Goal: Information Seeking & Learning: Find specific page/section

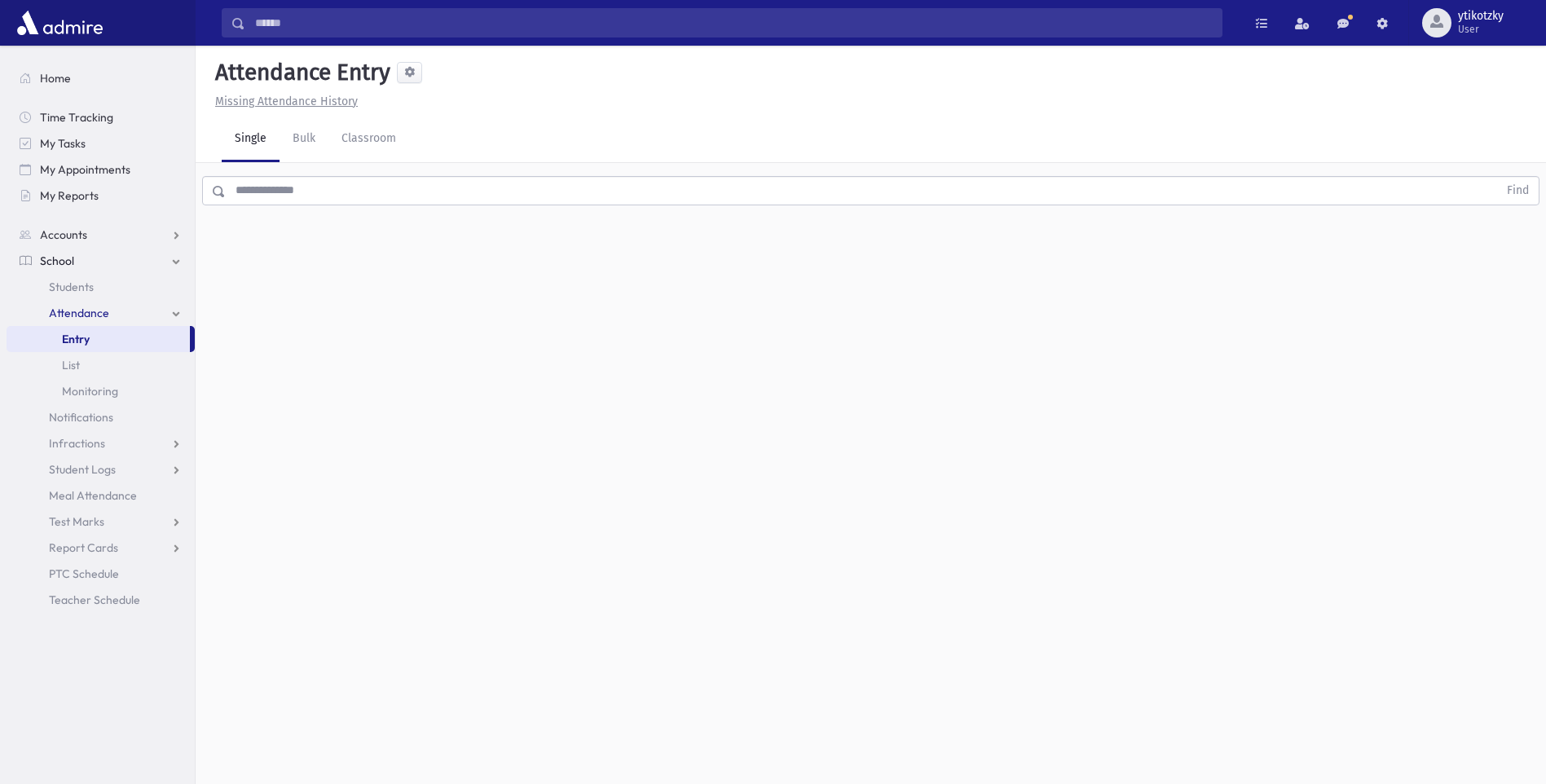
click at [112, 312] on link "Attendance" at bounding box center [101, 312] width 188 height 26
click at [281, 192] on input "text" at bounding box center [862, 190] width 1272 height 29
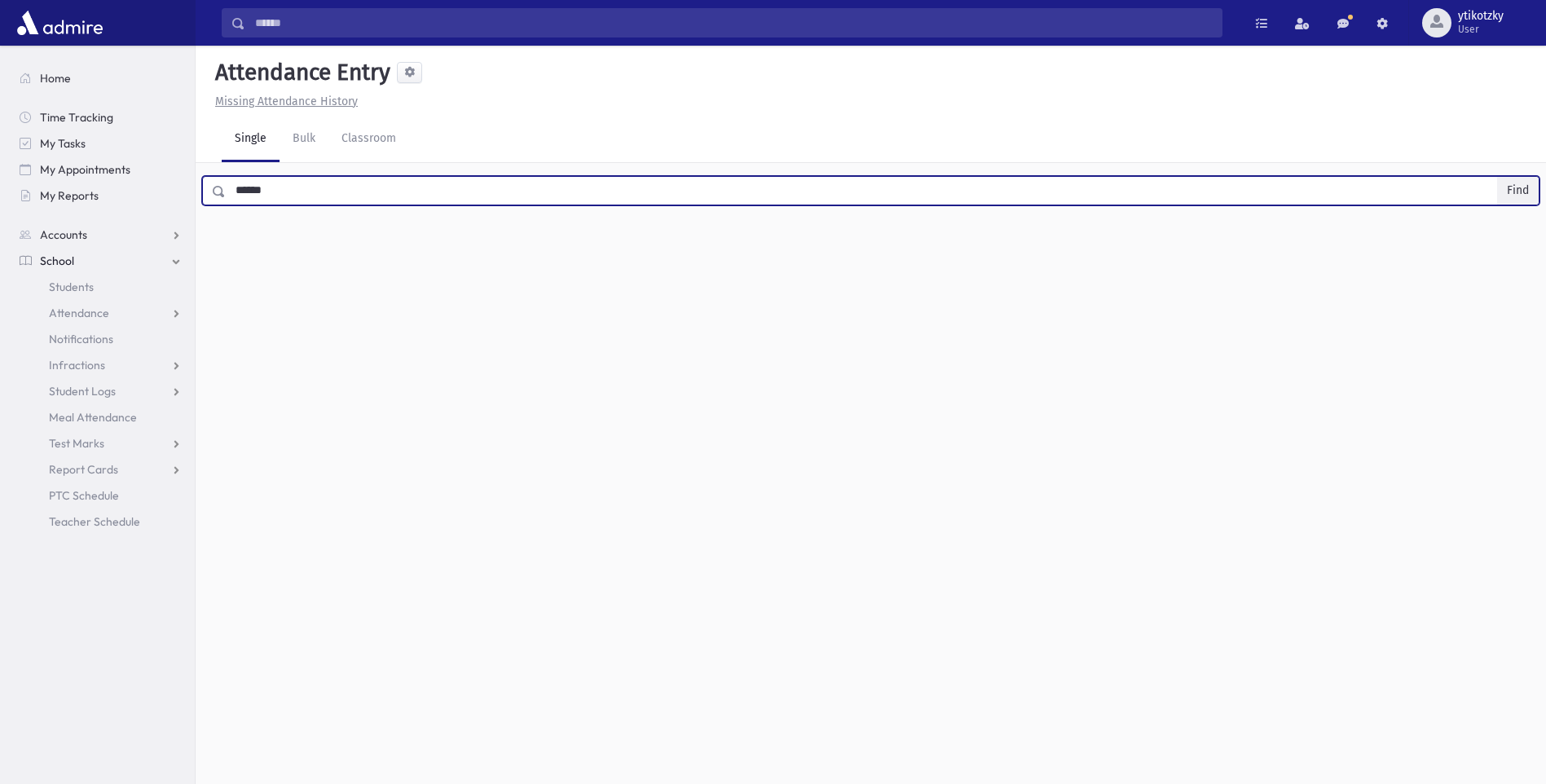
type input "******"
click at [1524, 177] on button "Find" at bounding box center [1518, 191] width 42 height 28
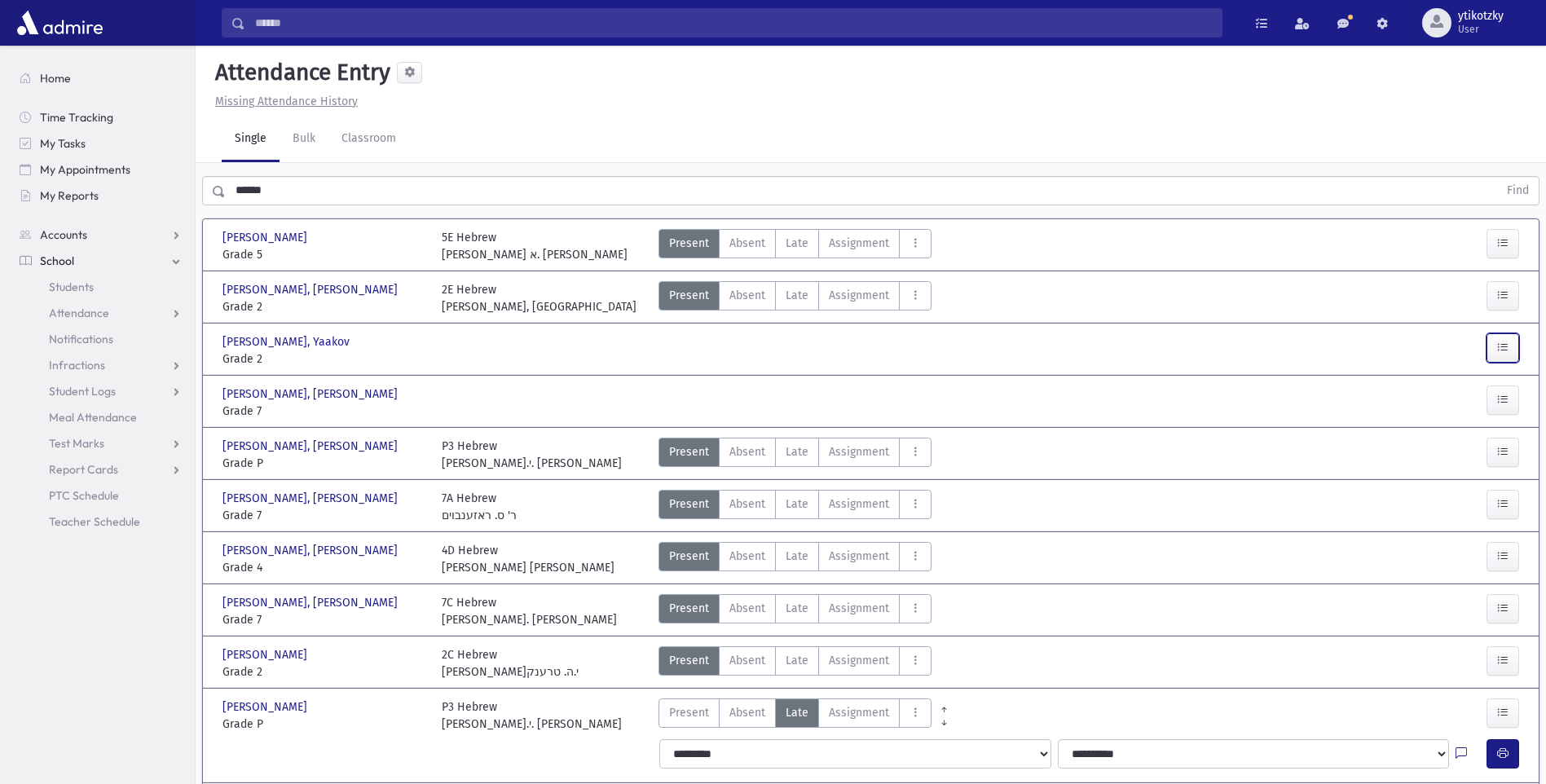
click at [1493, 353] on button "button" at bounding box center [1503, 347] width 33 height 29
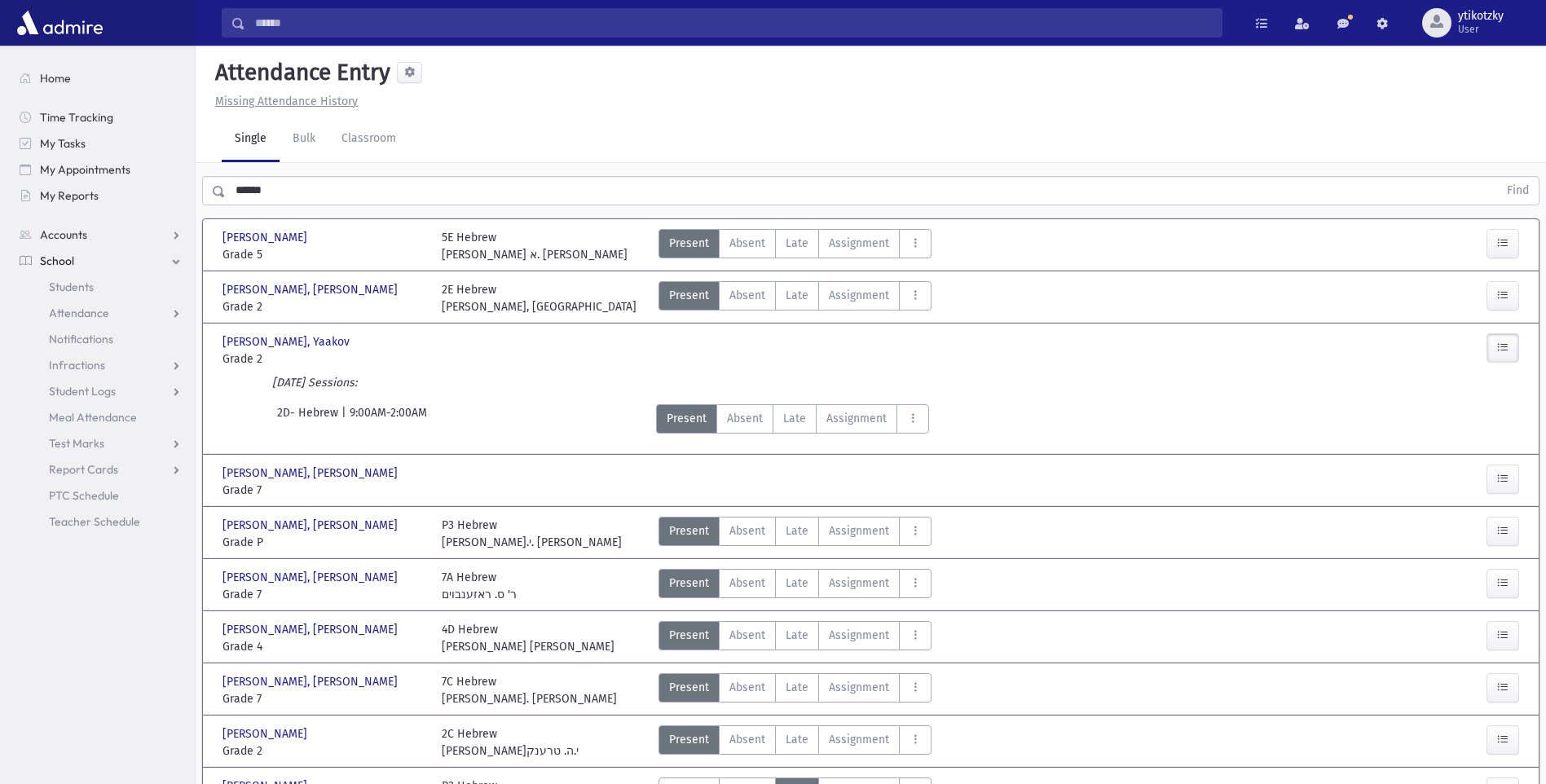
click at [66, 264] on span "School" at bounding box center [57, 261] width 34 height 15
click at [54, 232] on span "Accounts" at bounding box center [63, 234] width 47 height 15
click at [72, 301] on link "School" at bounding box center [101, 312] width 188 height 26
click at [93, 292] on span "Students" at bounding box center [71, 287] width 45 height 15
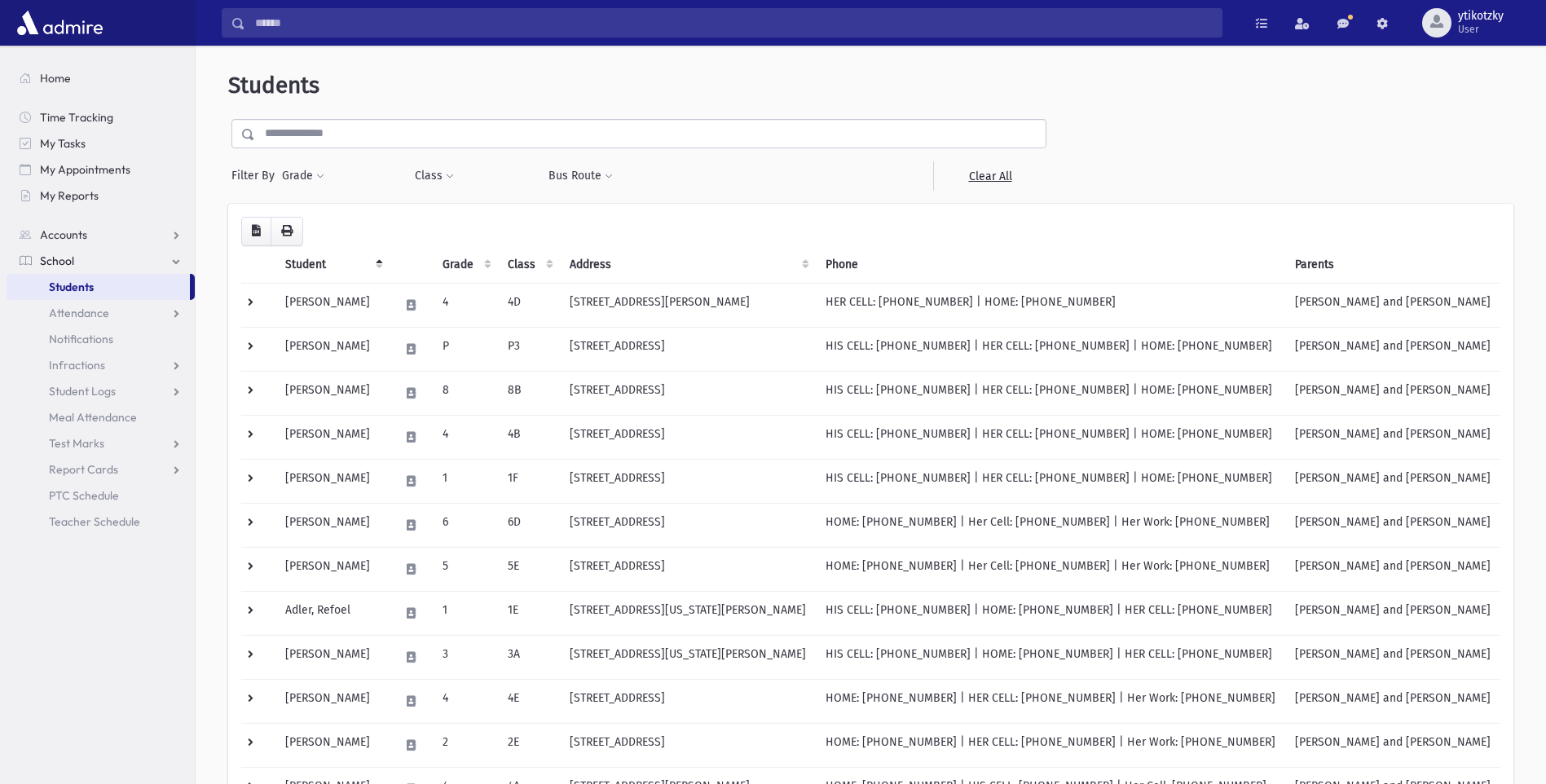
click at [378, 139] on input "text" at bounding box center [650, 133] width 790 height 29
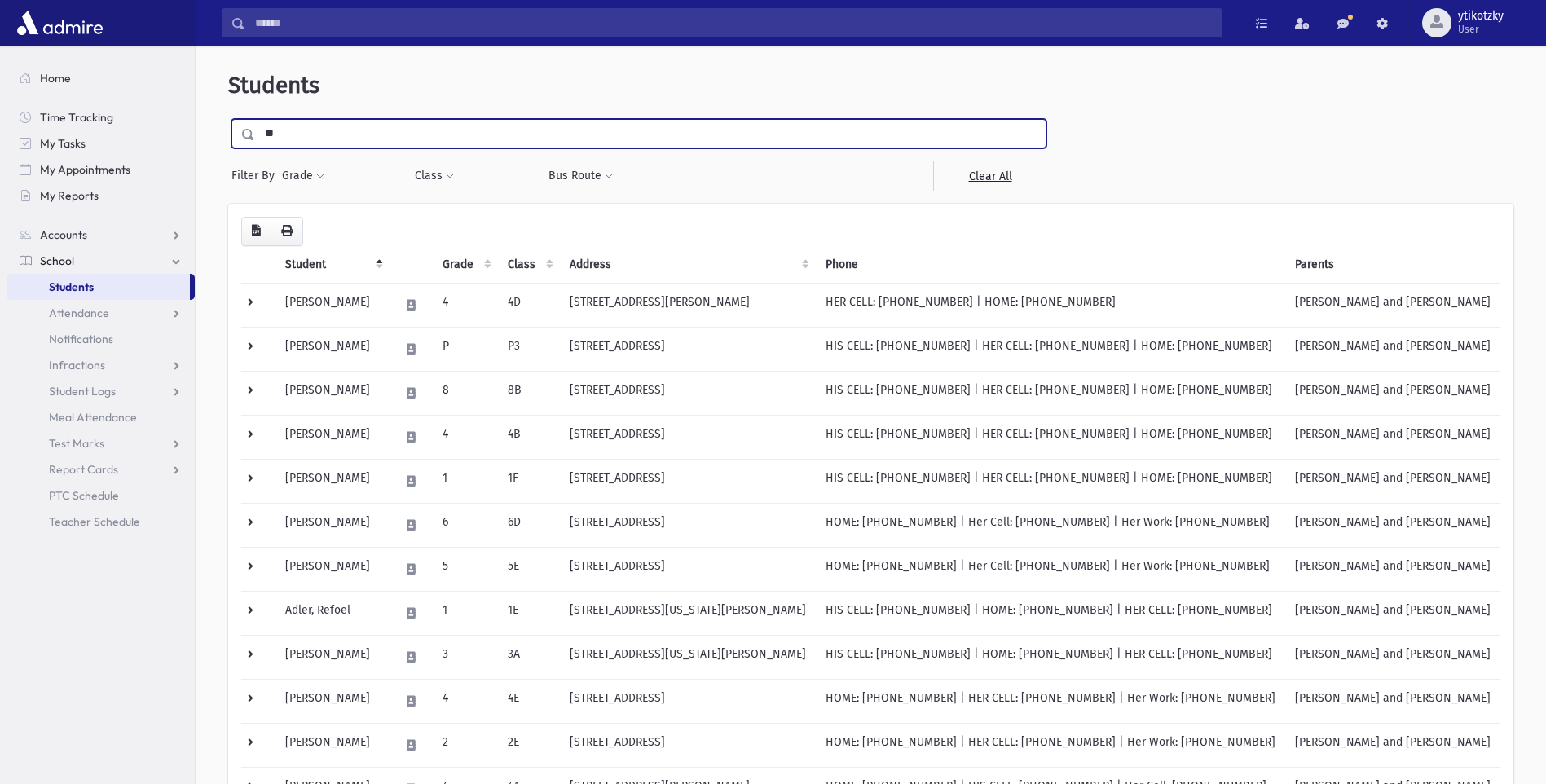
type input "*"
type input "*****"
click at [228, 119] on input "submit" at bounding box center [251, 130] width 46 height 22
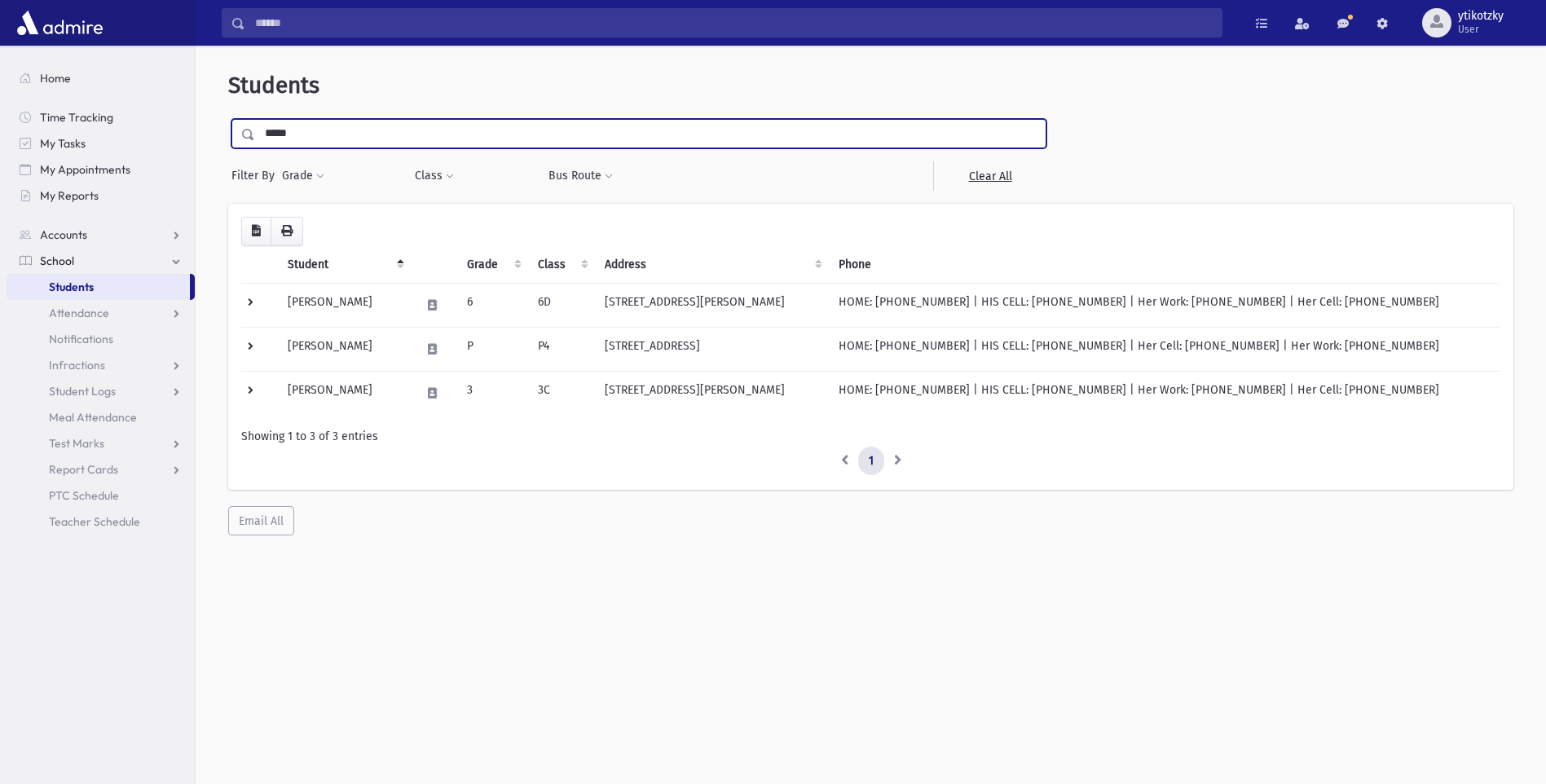
click at [343, 124] on input "*****" at bounding box center [650, 133] width 790 height 29
type input "*"
click at [244, 134] on span at bounding box center [248, 133] width 13 height 11
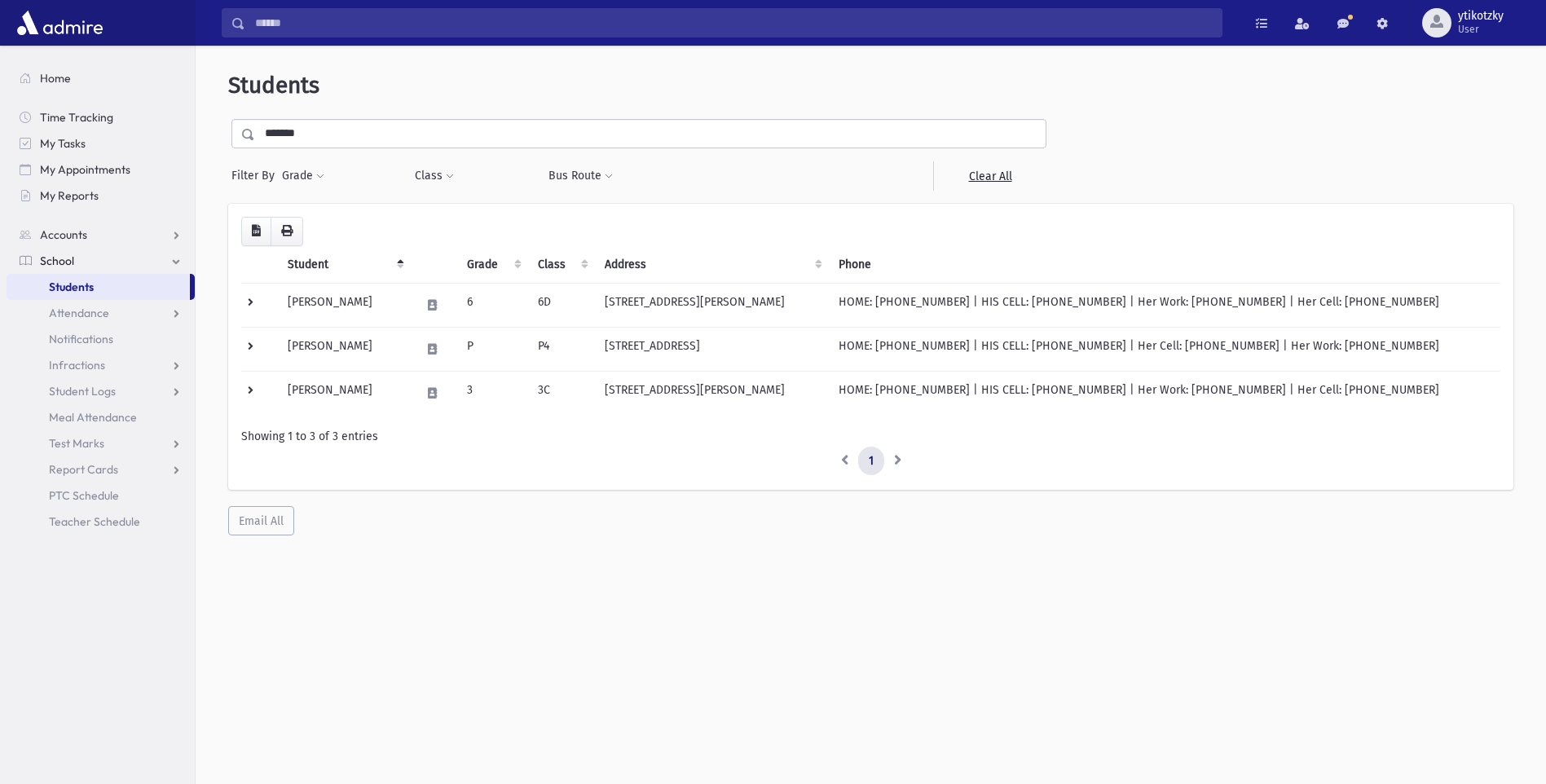
click at [249, 137] on span at bounding box center [248, 133] width 13 height 11
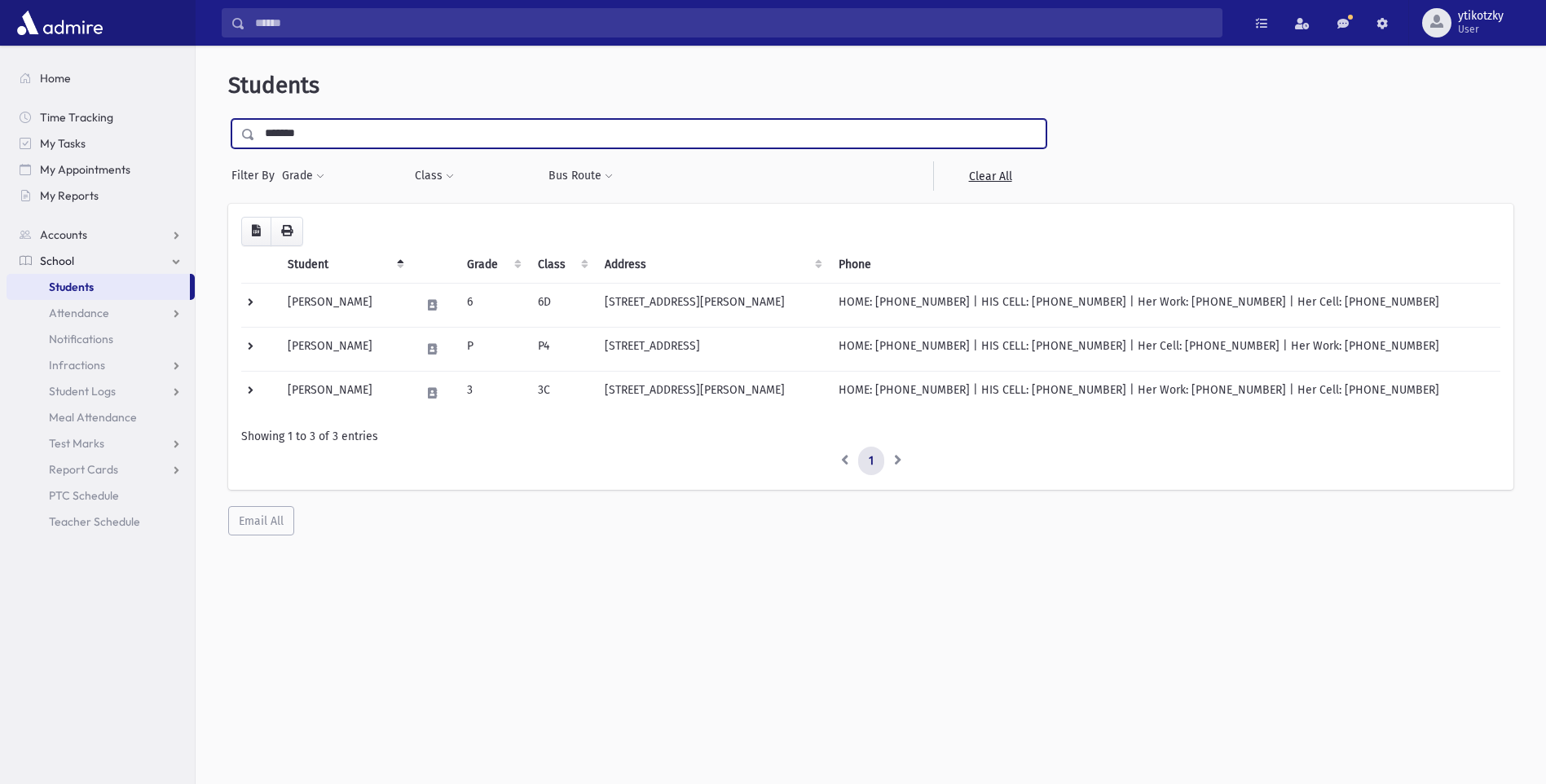
click at [334, 119] on input "*******" at bounding box center [650, 133] width 790 height 29
type input "******"
click at [242, 135] on span at bounding box center [248, 133] width 13 height 11
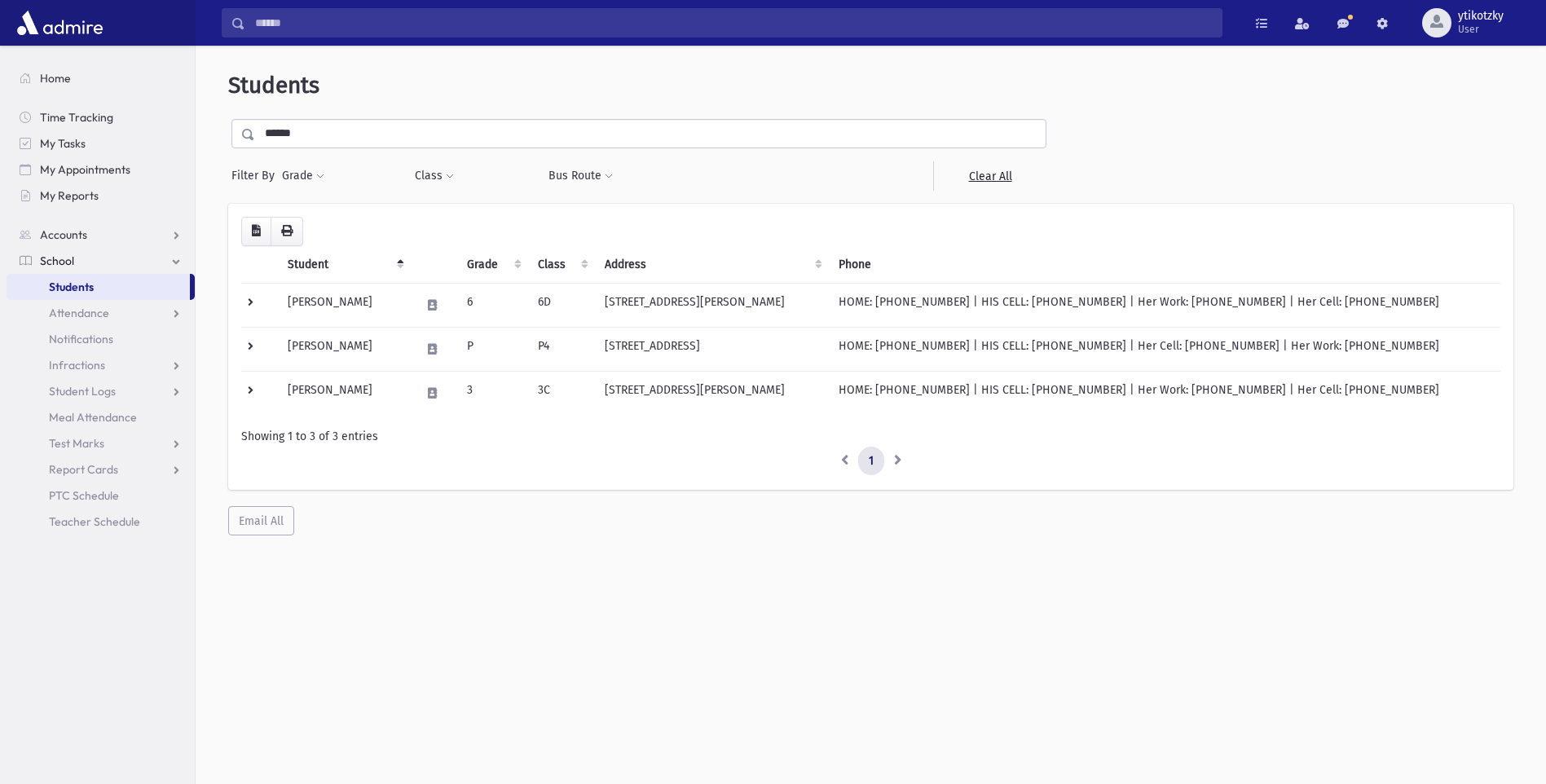
click at [245, 134] on span at bounding box center [248, 133] width 13 height 11
click at [75, 250] on link "School" at bounding box center [101, 261] width 188 height 26
click at [51, 259] on span "School" at bounding box center [57, 261] width 34 height 15
click at [83, 294] on link "Students" at bounding box center [99, 287] width 183 height 26
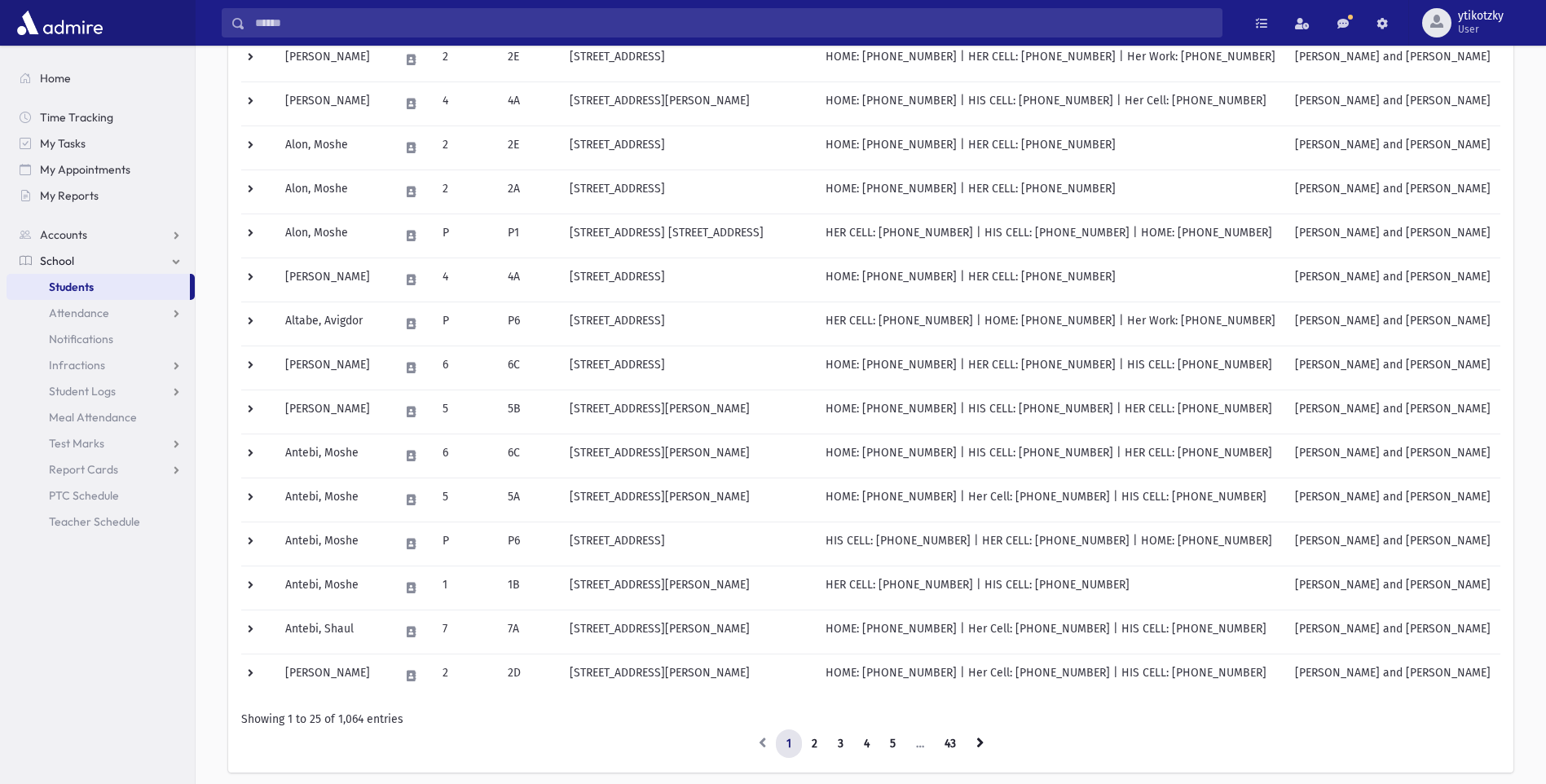
scroll to position [776, 0]
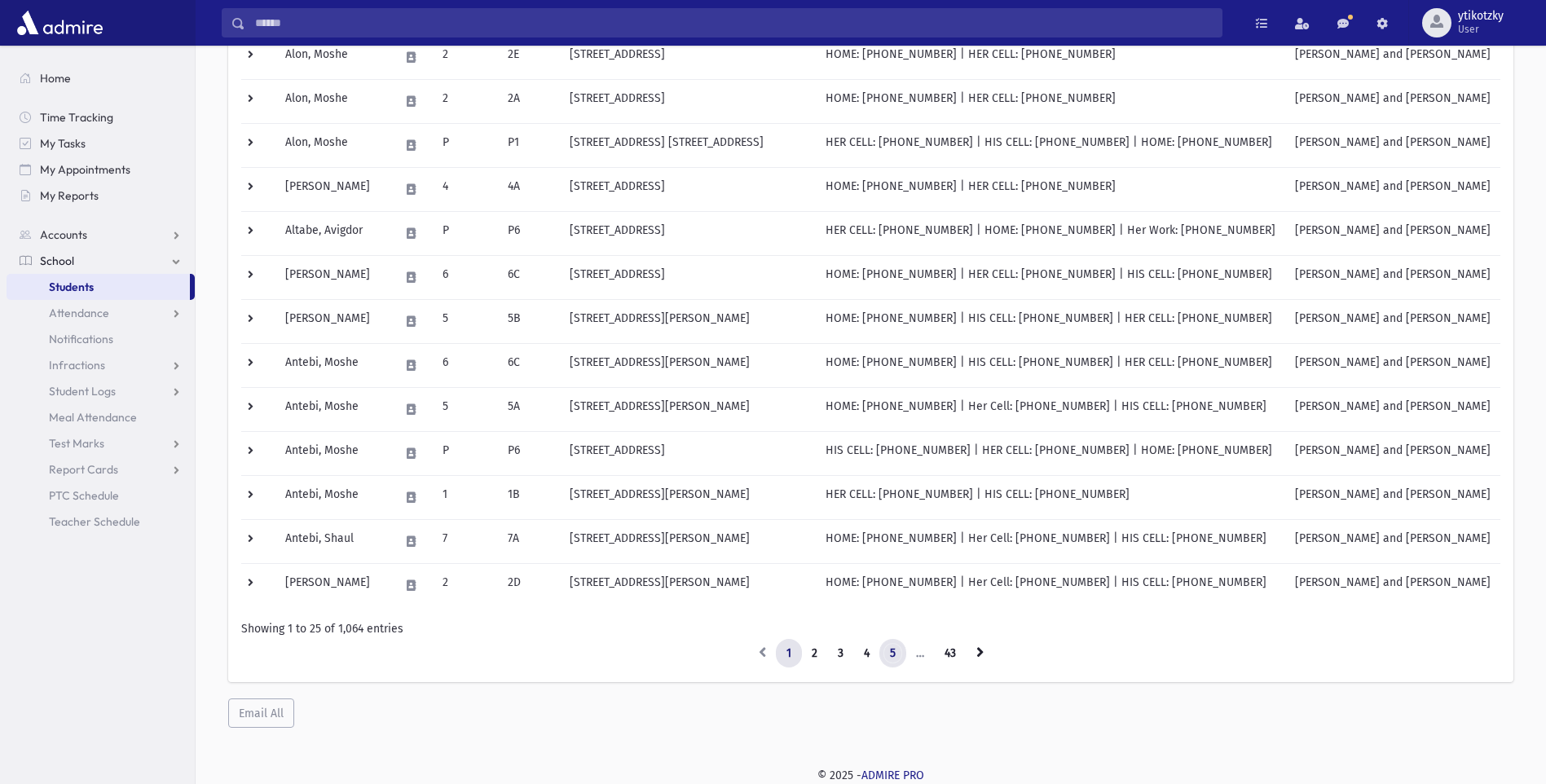
click at [895, 658] on link "5" at bounding box center [893, 653] width 27 height 29
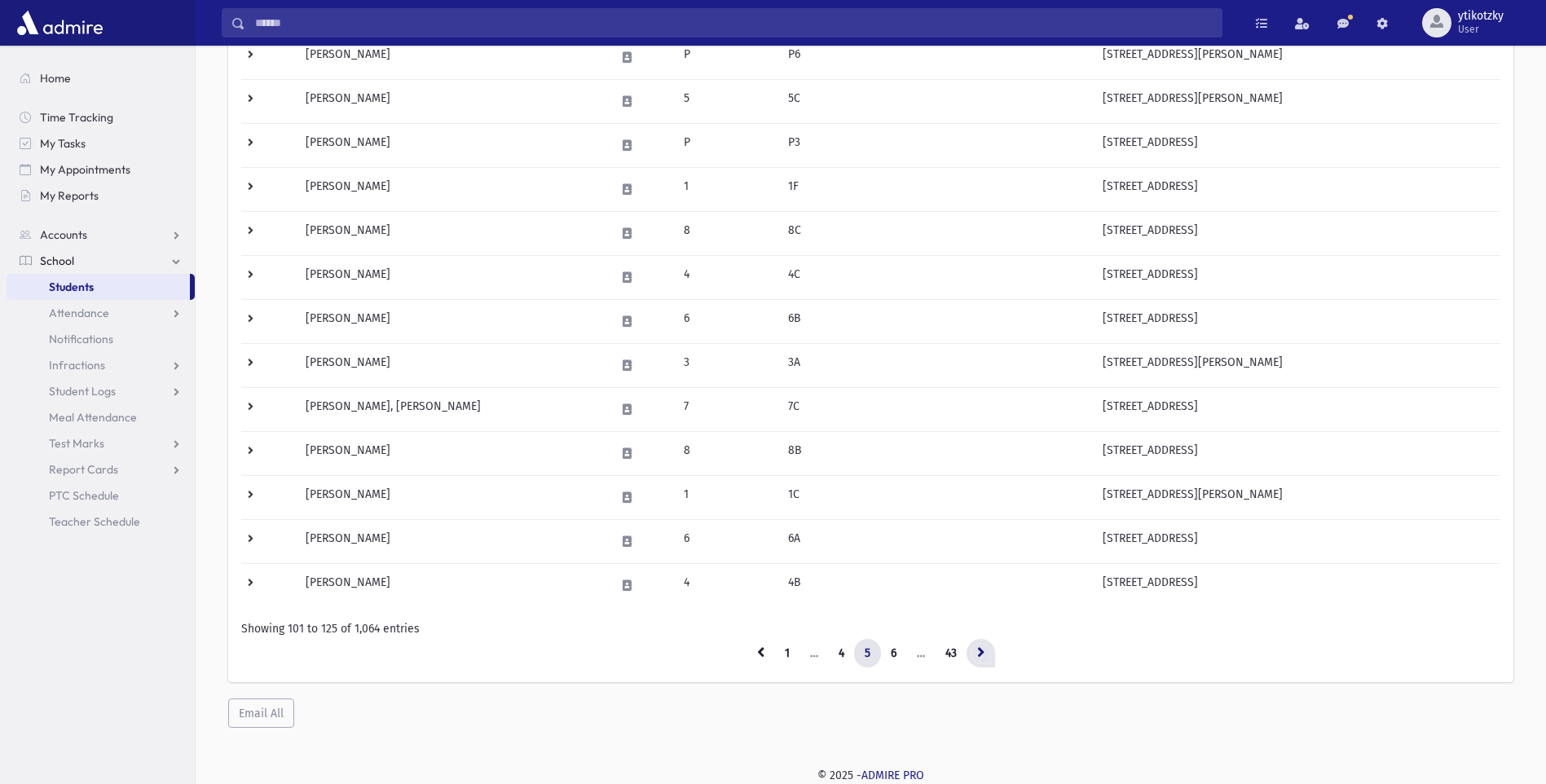
click at [984, 650] on icon at bounding box center [981, 651] width 7 height 11
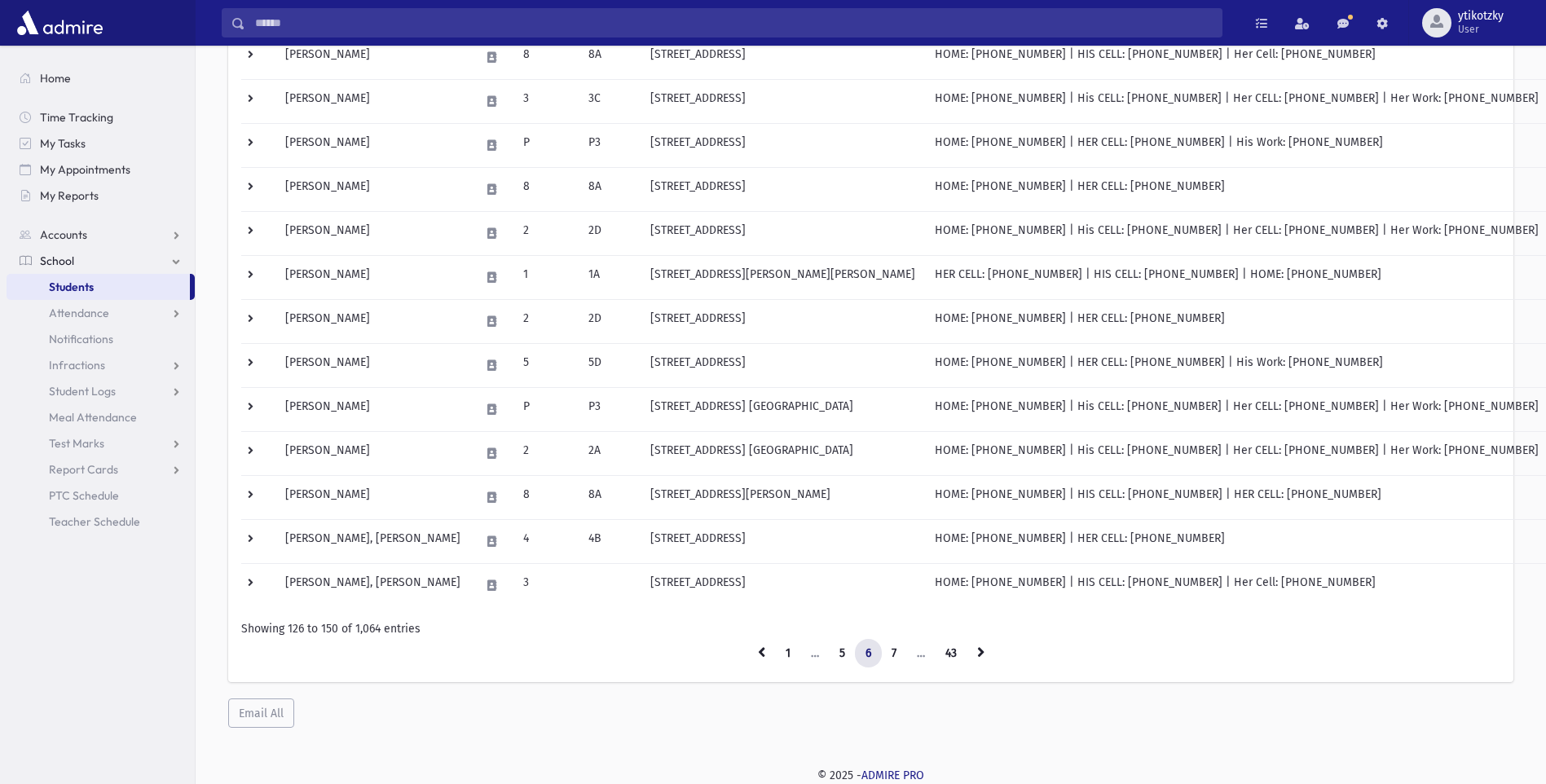
click at [984, 650] on icon at bounding box center [981, 651] width 7 height 11
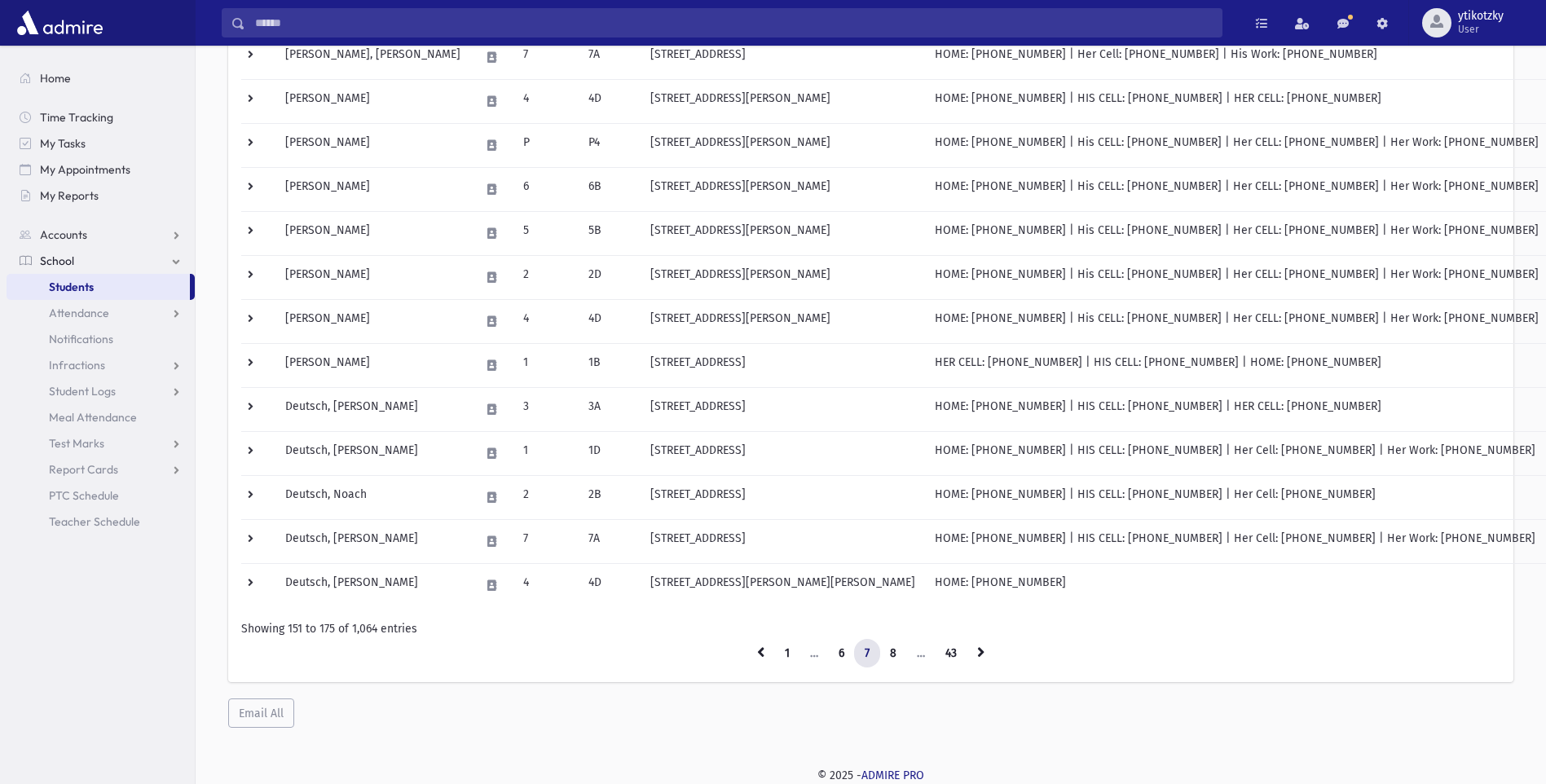
click at [984, 650] on icon at bounding box center [981, 651] width 7 height 11
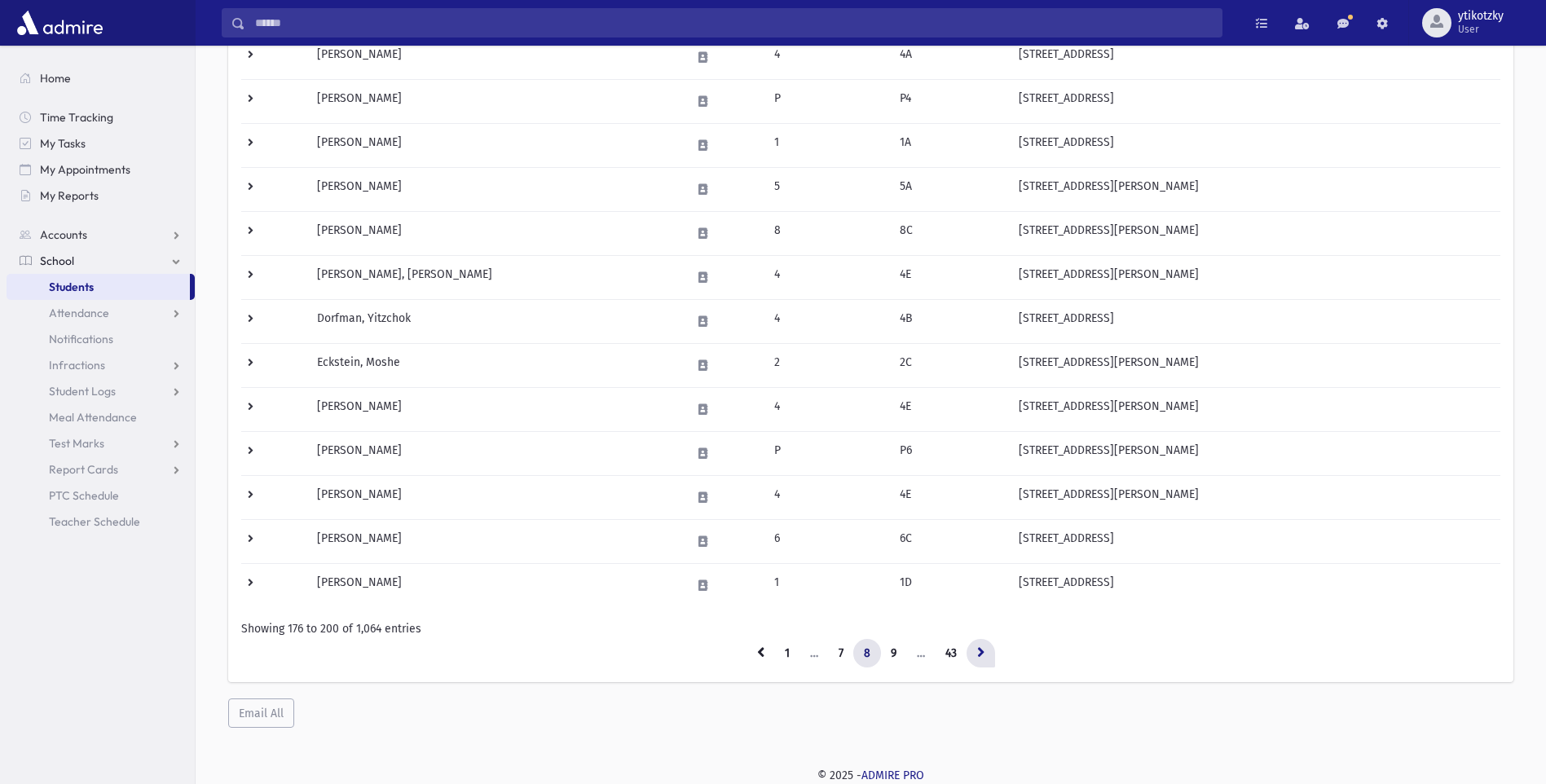
click at [985, 650] on icon at bounding box center [981, 651] width 7 height 11
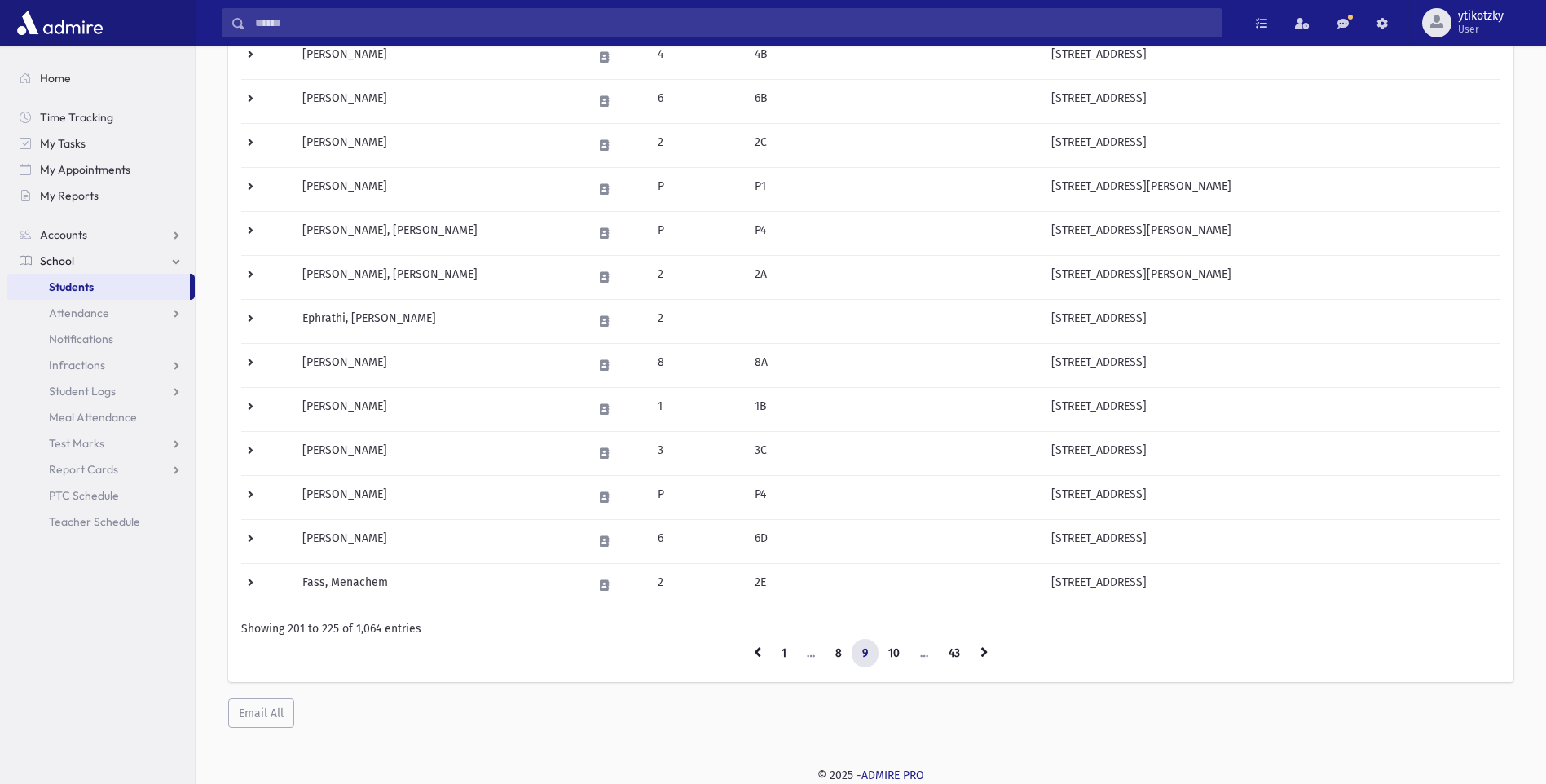
click at [985, 650] on icon at bounding box center [984, 651] width 7 height 11
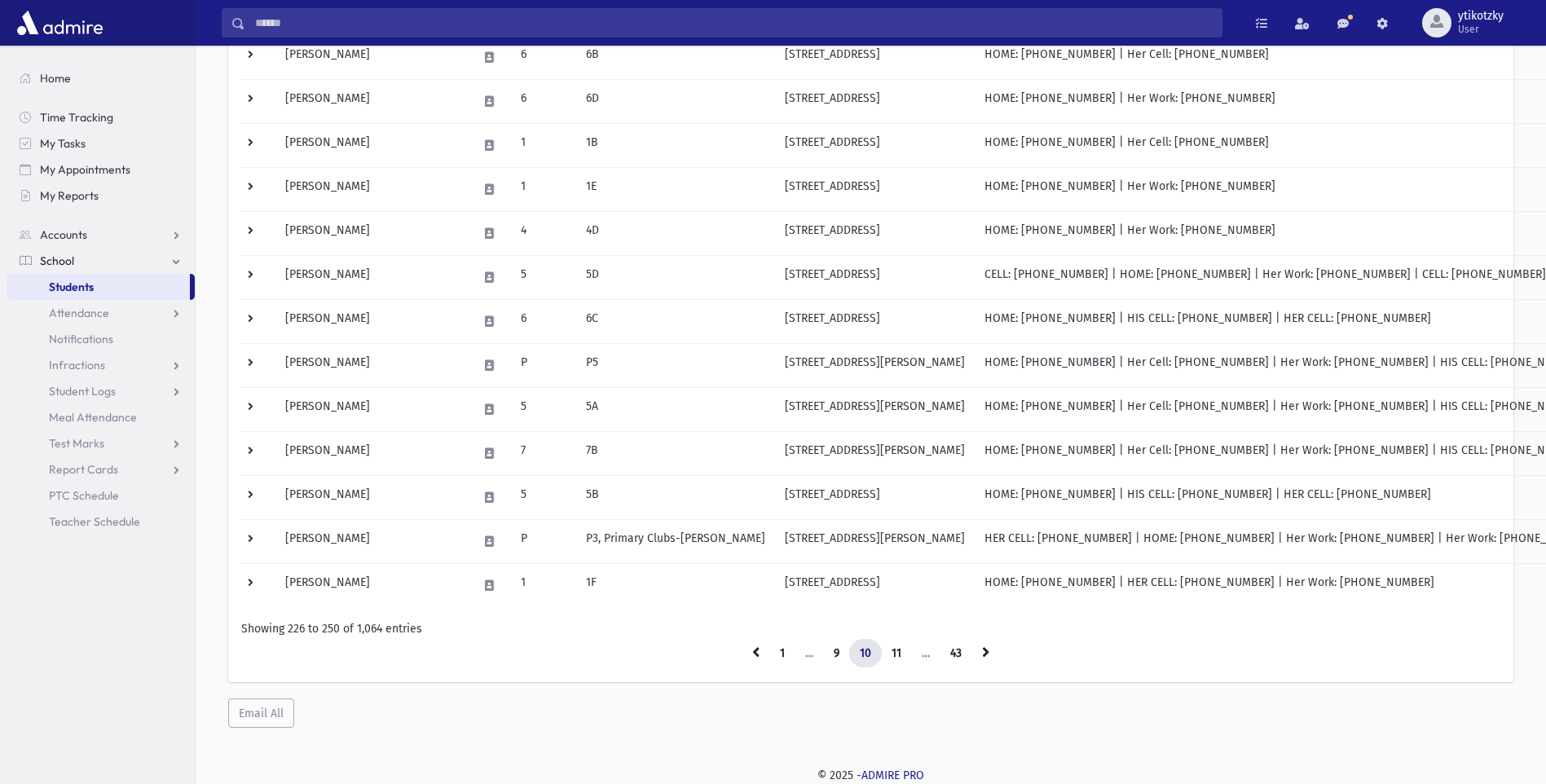
click at [985, 650] on icon at bounding box center [986, 651] width 7 height 11
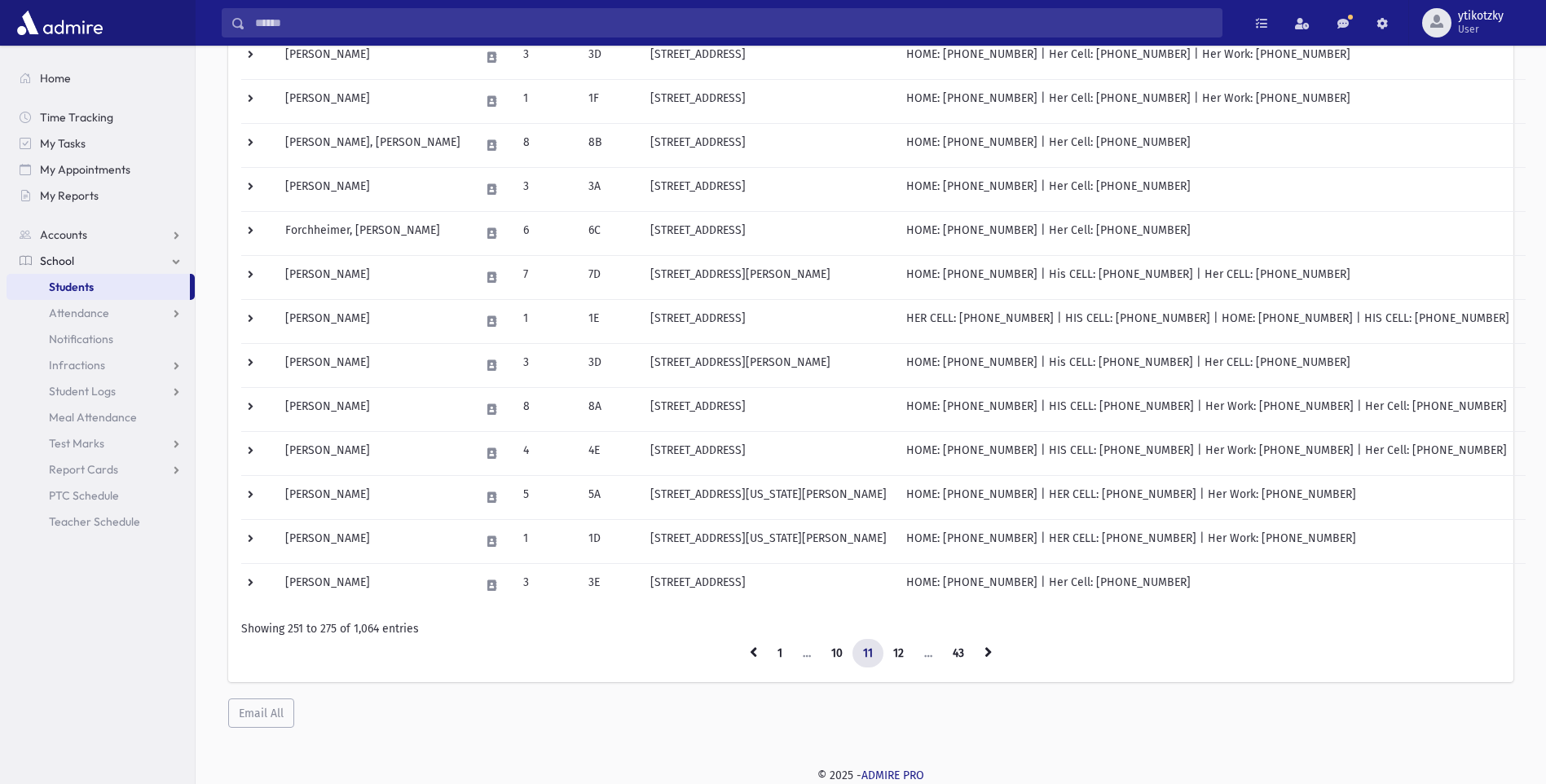
click at [985, 650] on icon at bounding box center [988, 651] width 7 height 11
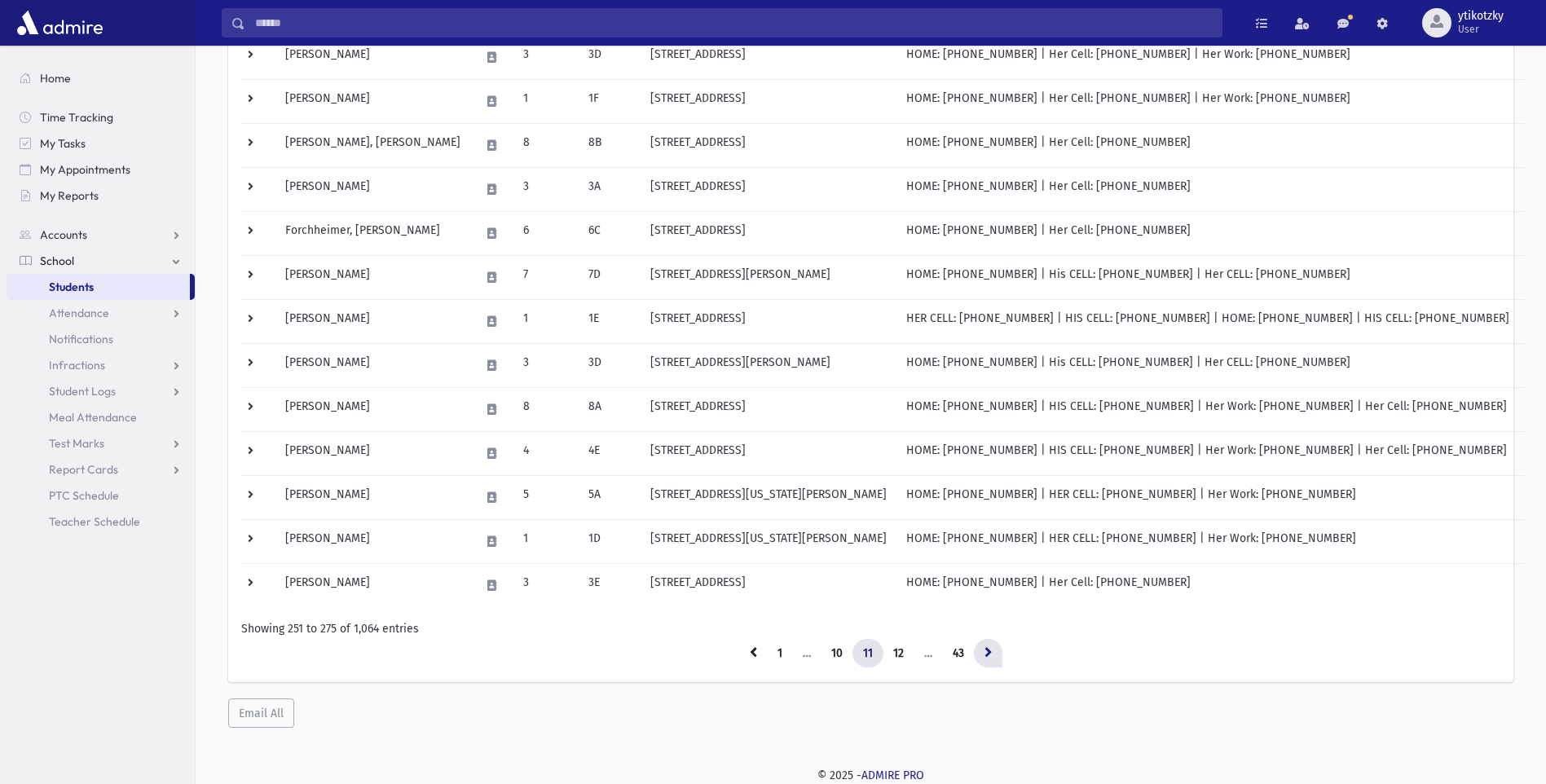
click at [985, 650] on icon at bounding box center [988, 651] width 7 height 11
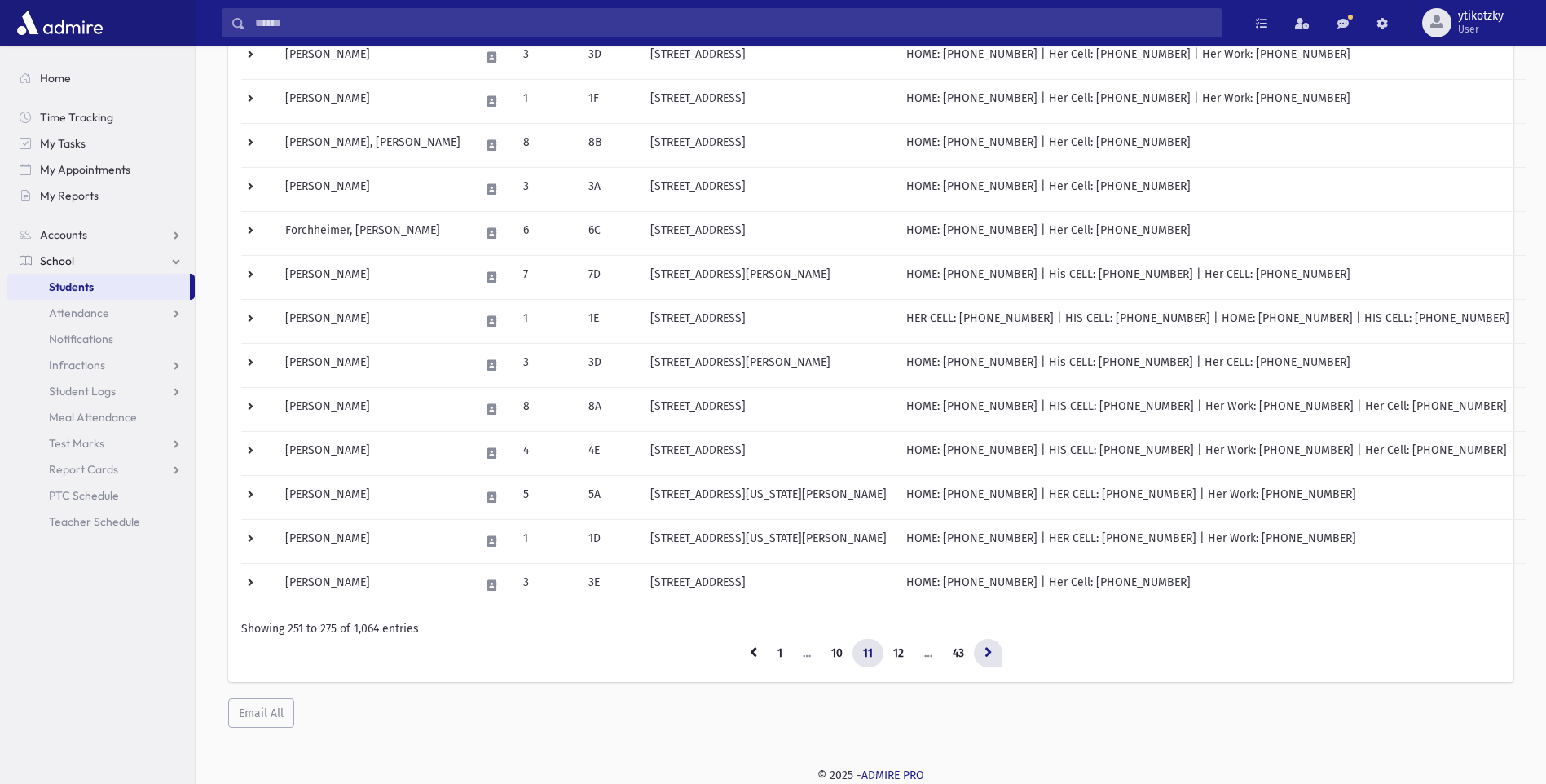
click at [985, 650] on icon at bounding box center [988, 651] width 7 height 11
click at [1001, 651] on link at bounding box center [989, 653] width 29 height 29
click at [993, 655] on icon at bounding box center [988, 651] width 7 height 11
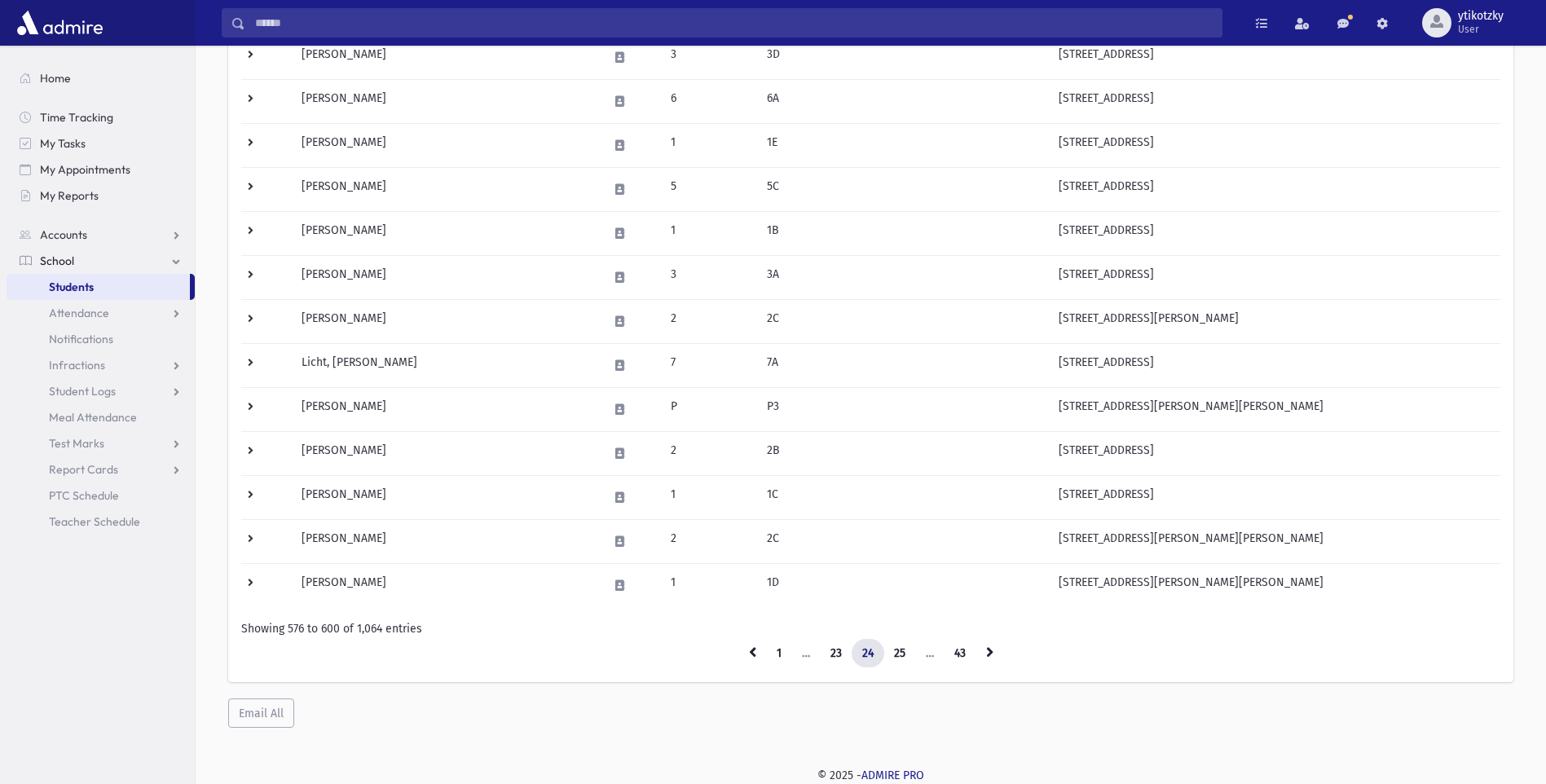
click at [993, 655] on icon at bounding box center [990, 651] width 7 height 11
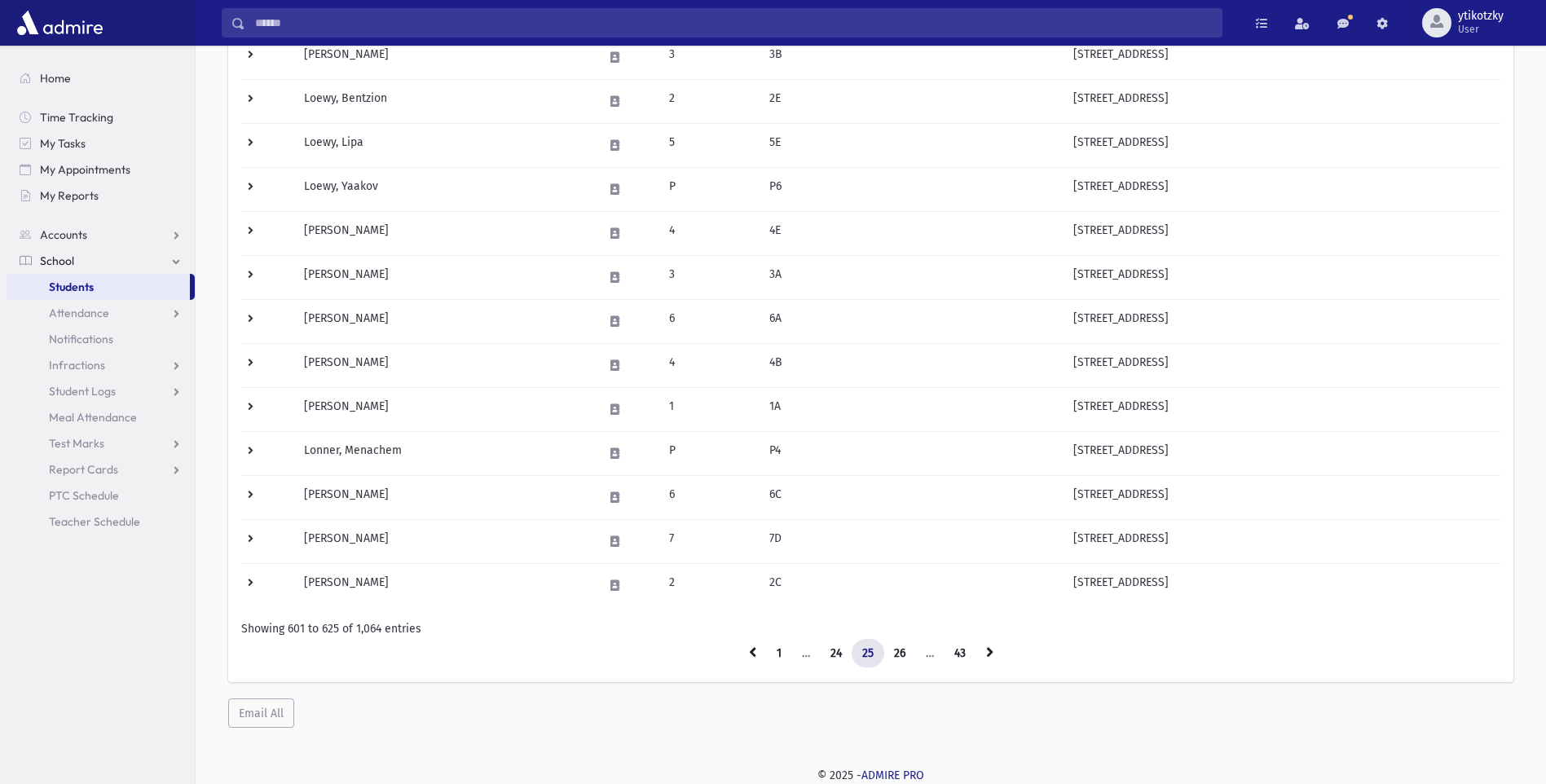
click at [988, 659] on link at bounding box center [990, 653] width 29 height 29
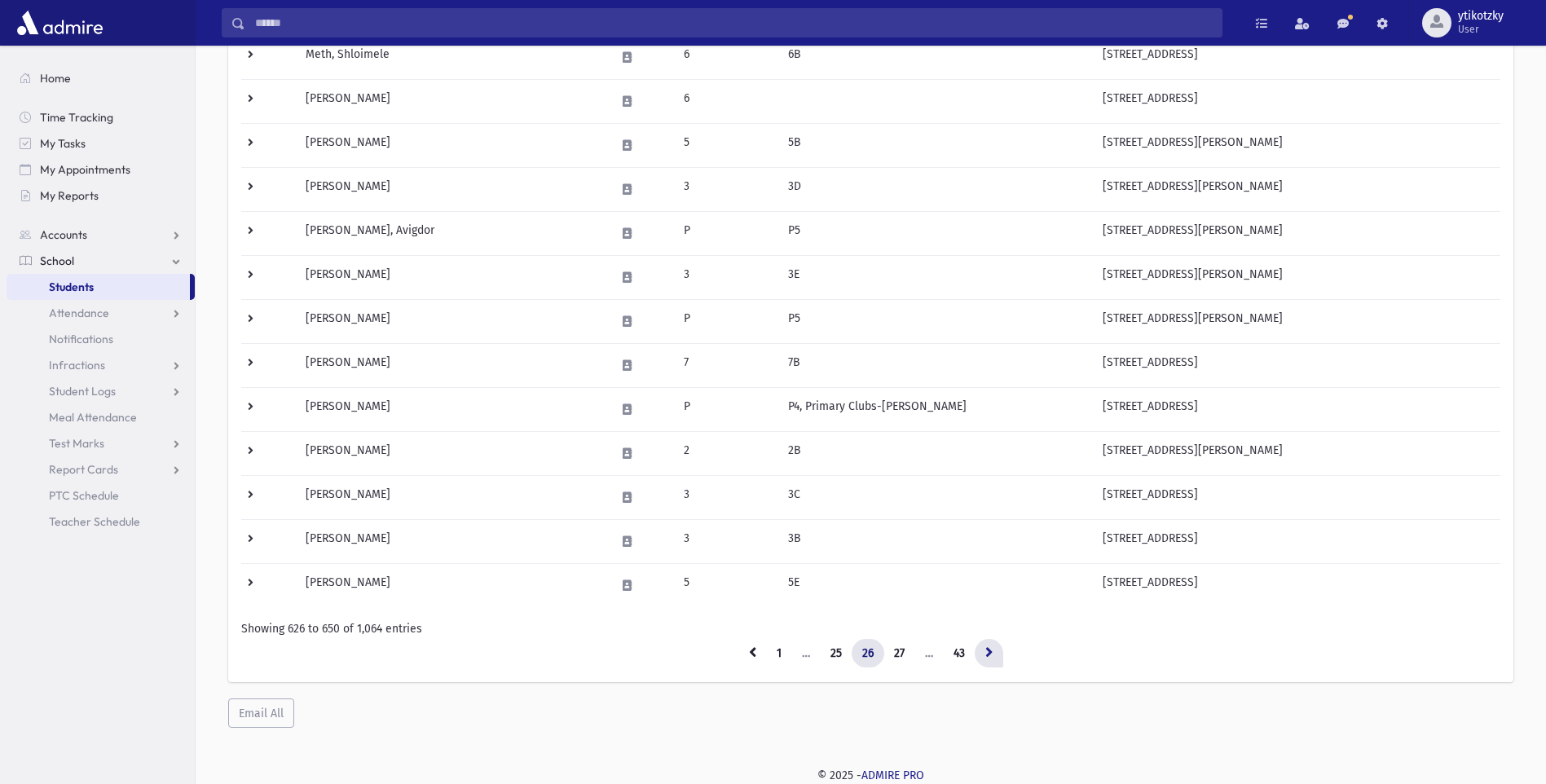
click at [989, 659] on link at bounding box center [989, 653] width 29 height 29
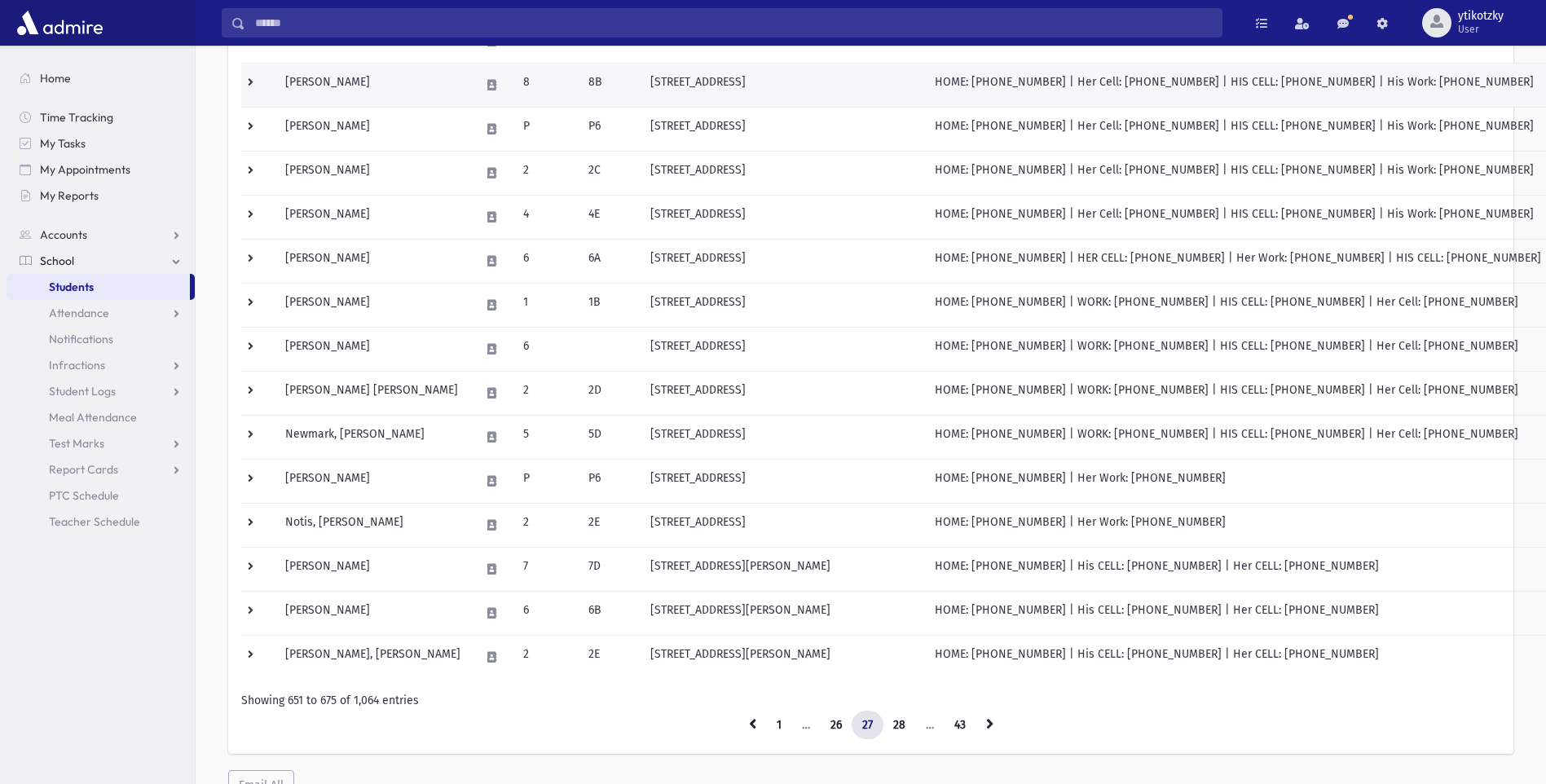
scroll to position [531, 0]
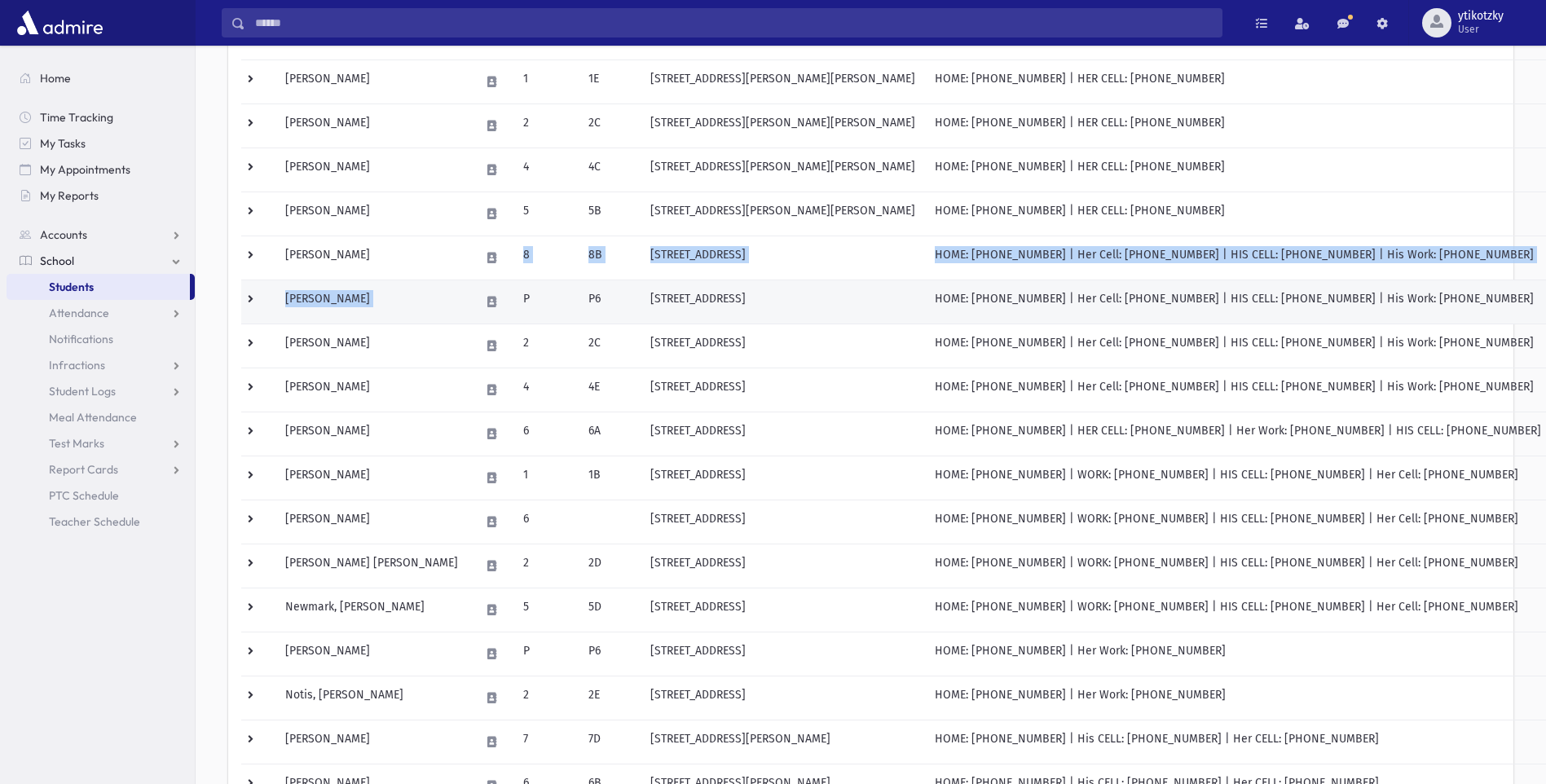
drag, startPoint x: 470, startPoint y: 239, endPoint x: 480, endPoint y: 286, distance: 48.1
click at [480, 286] on tbody "Mitnick, Yehuda 8 8C 216 Jamescrest Court Lakewood, NJ 08701 HOME: (732) 363-09…" at bounding box center [896, 301] width 1310 height 1100
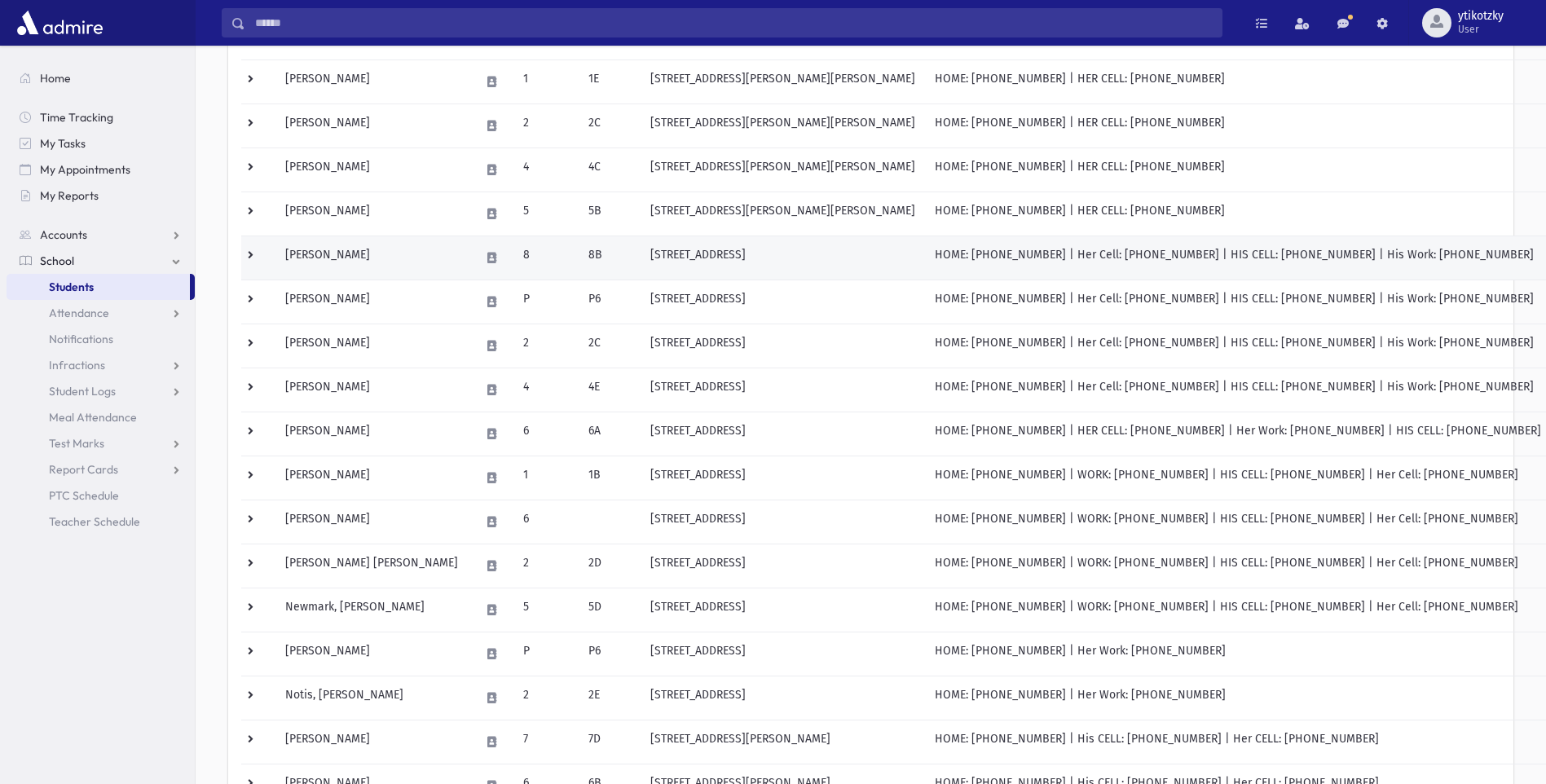
drag, startPoint x: 480, startPoint y: 286, endPoint x: 472, endPoint y: 260, distance: 27.2
click at [472, 260] on td at bounding box center [492, 258] width 43 height 44
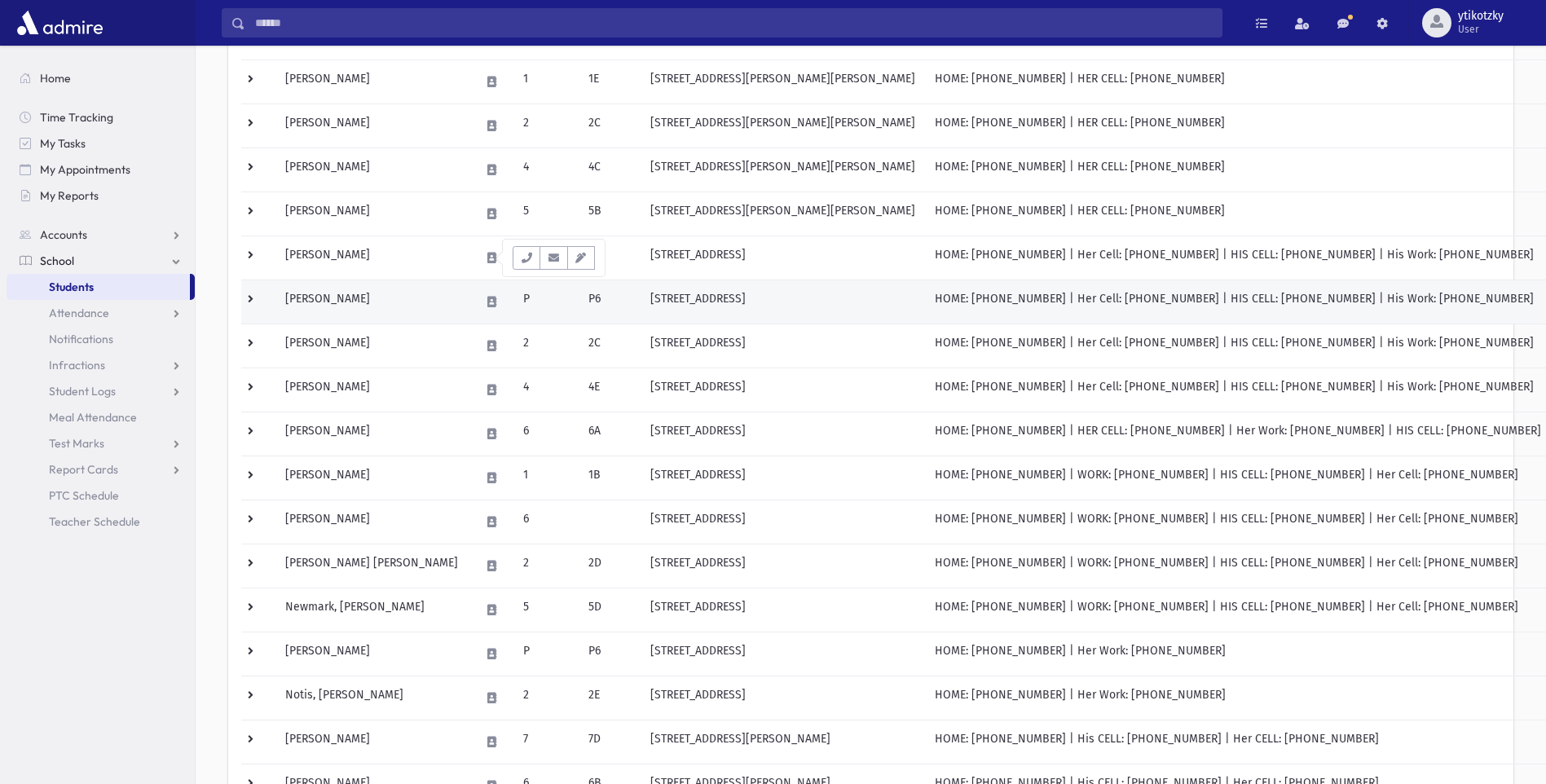
click at [549, 305] on td "P" at bounding box center [547, 301] width 66 height 44
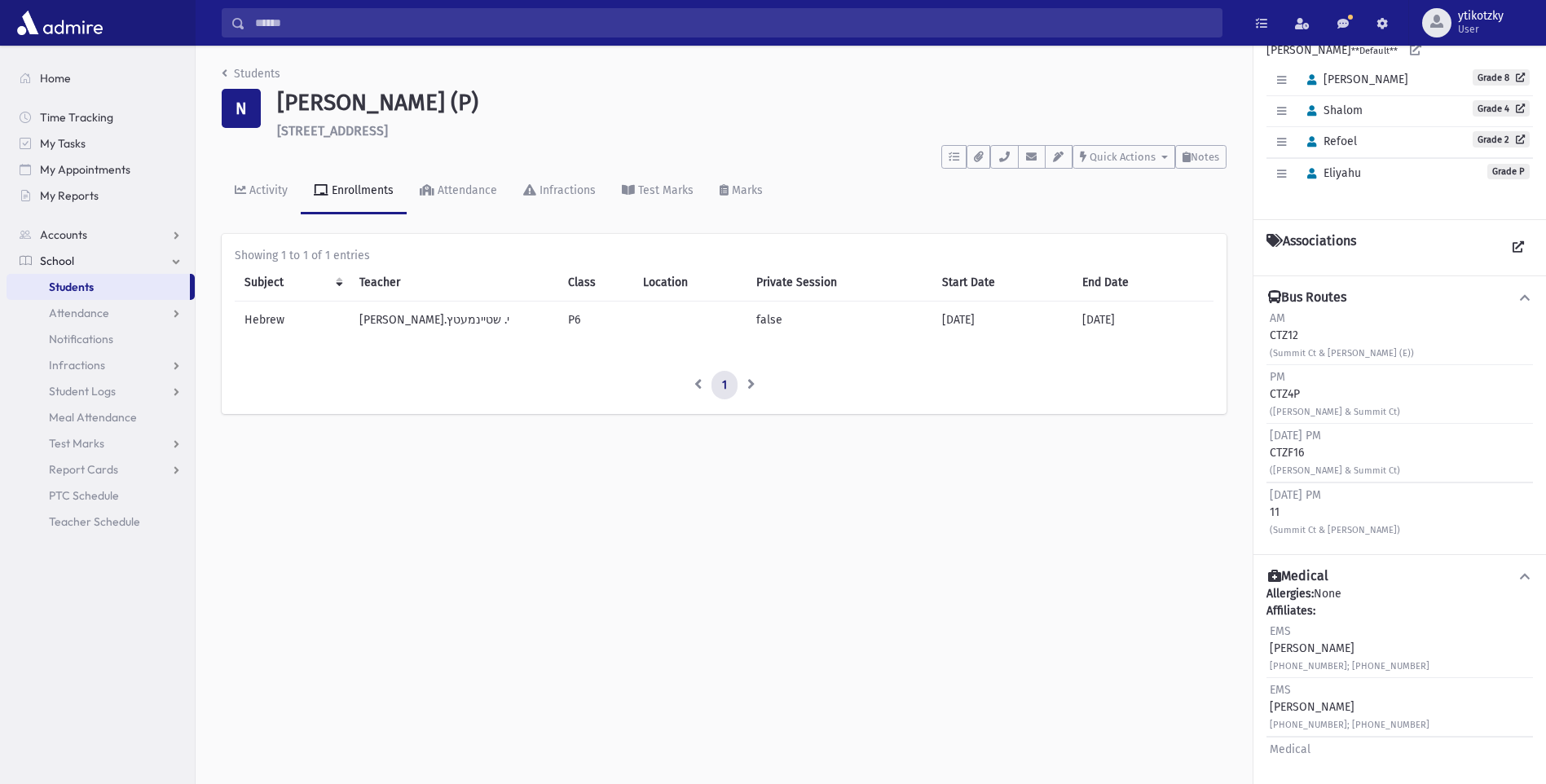
scroll to position [156, 0]
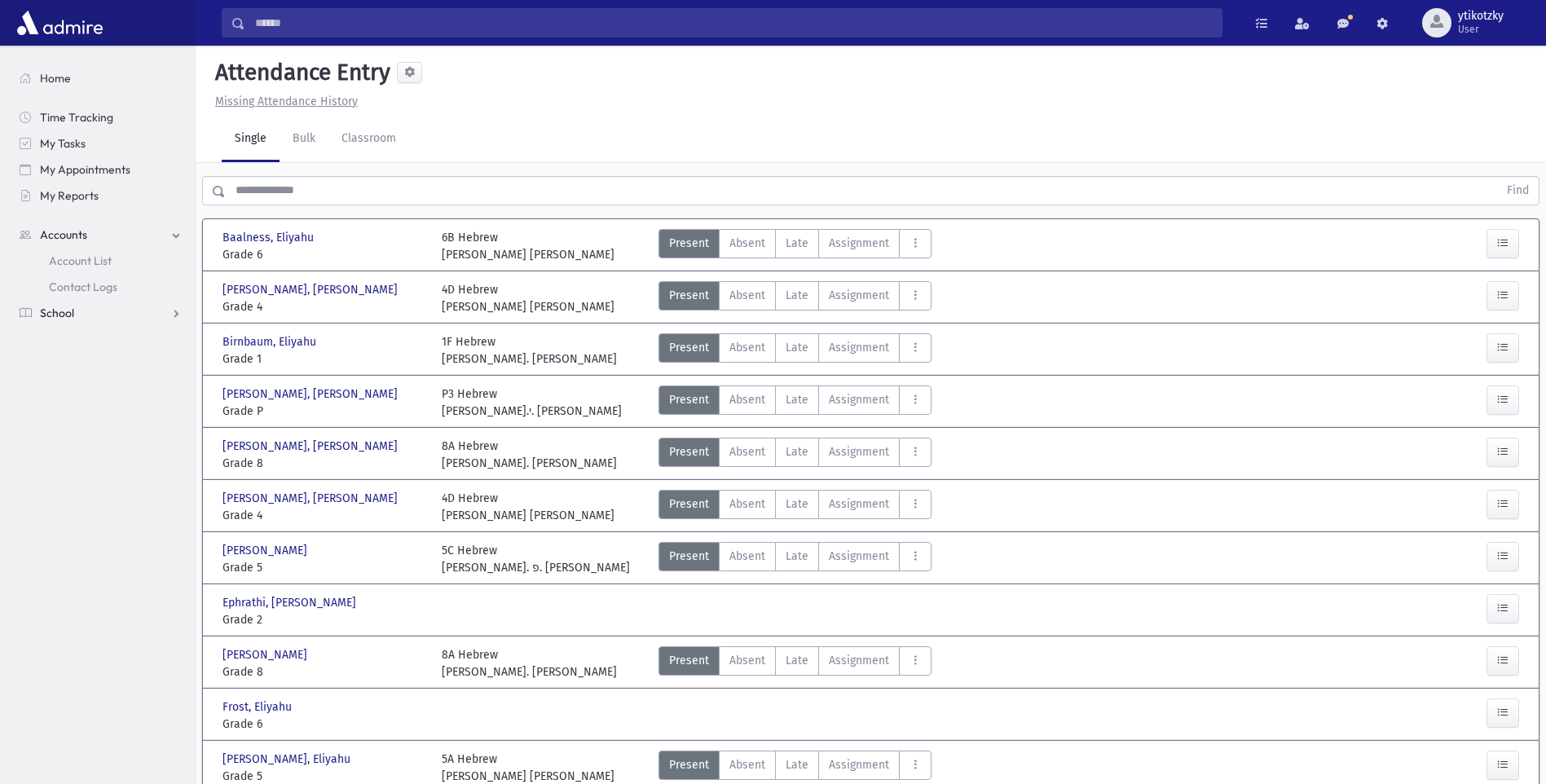
click at [59, 308] on span "School" at bounding box center [57, 312] width 34 height 15
click at [78, 288] on span "Students" at bounding box center [71, 287] width 45 height 15
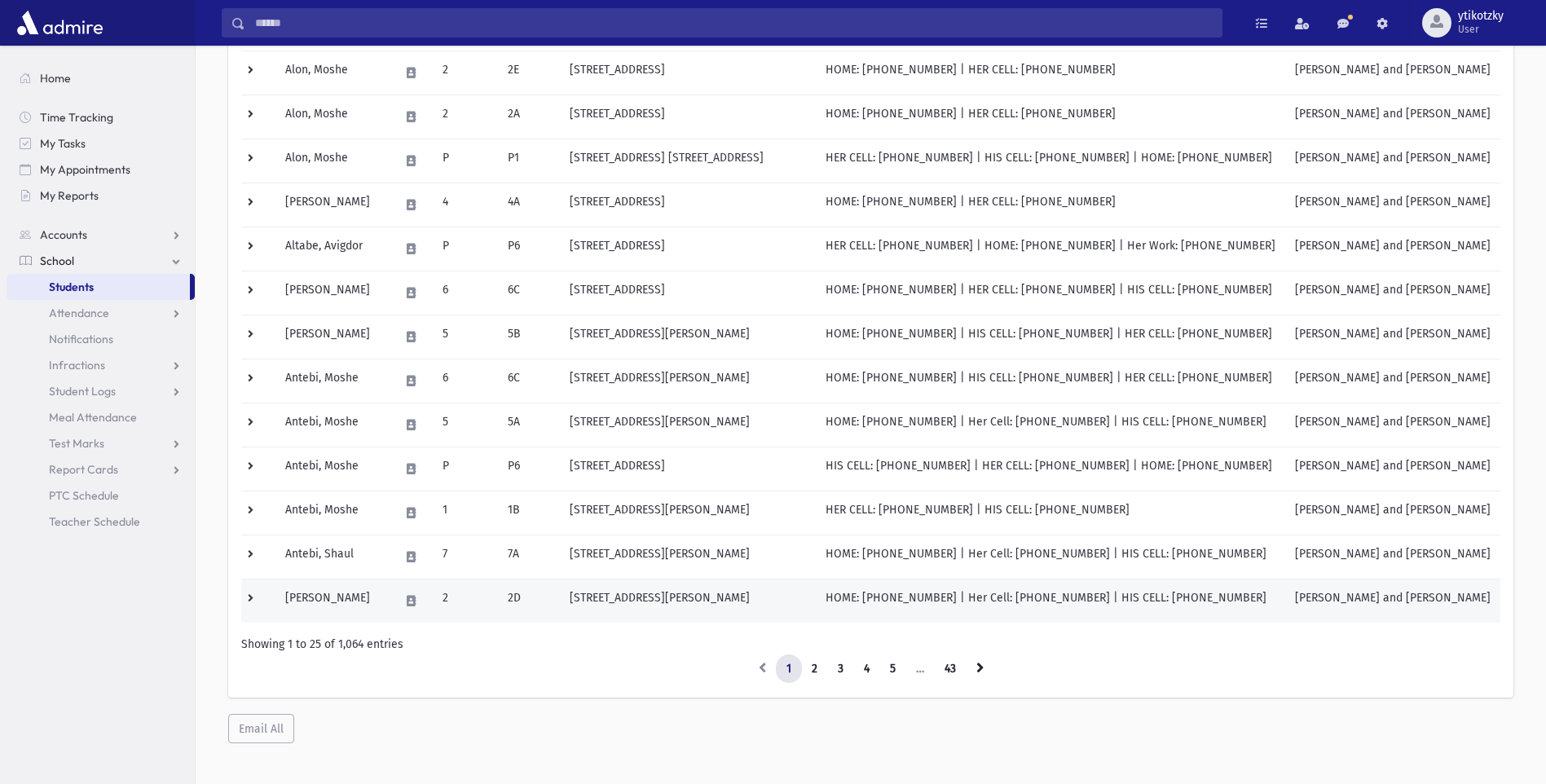
scroll to position [776, 0]
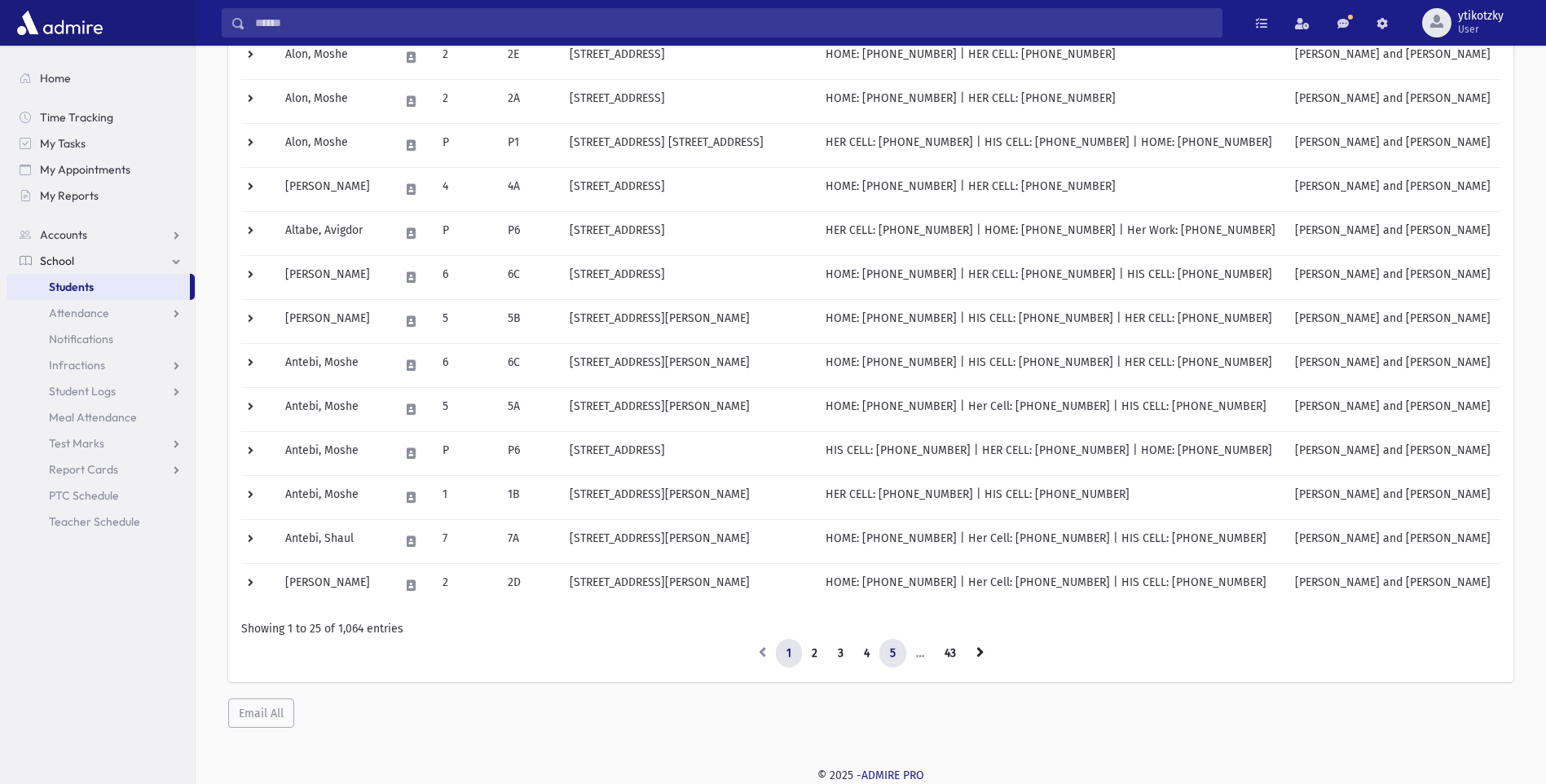
click at [897, 650] on link "5" at bounding box center [893, 653] width 27 height 29
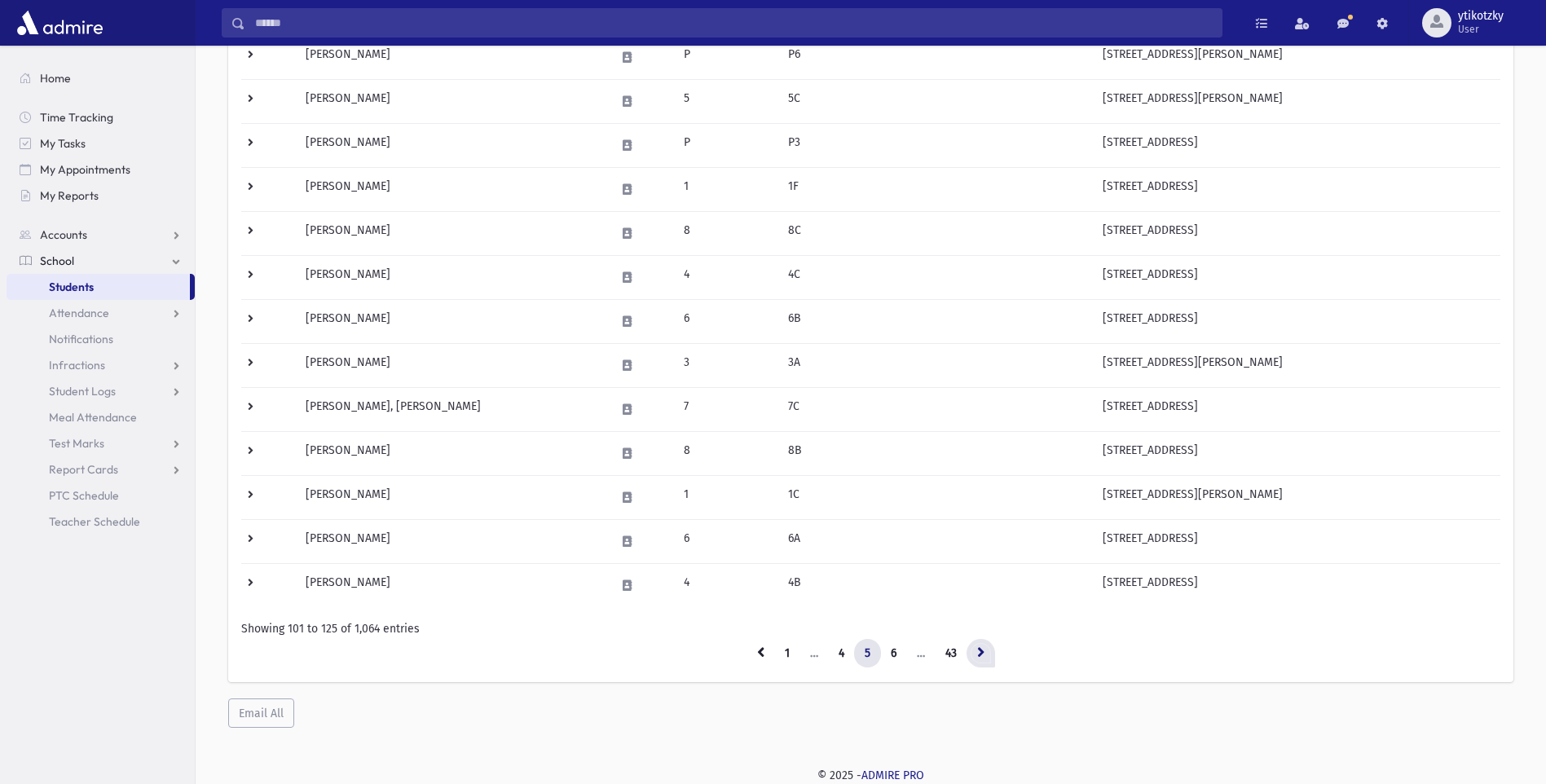
click at [977, 652] on link at bounding box center [981, 653] width 29 height 29
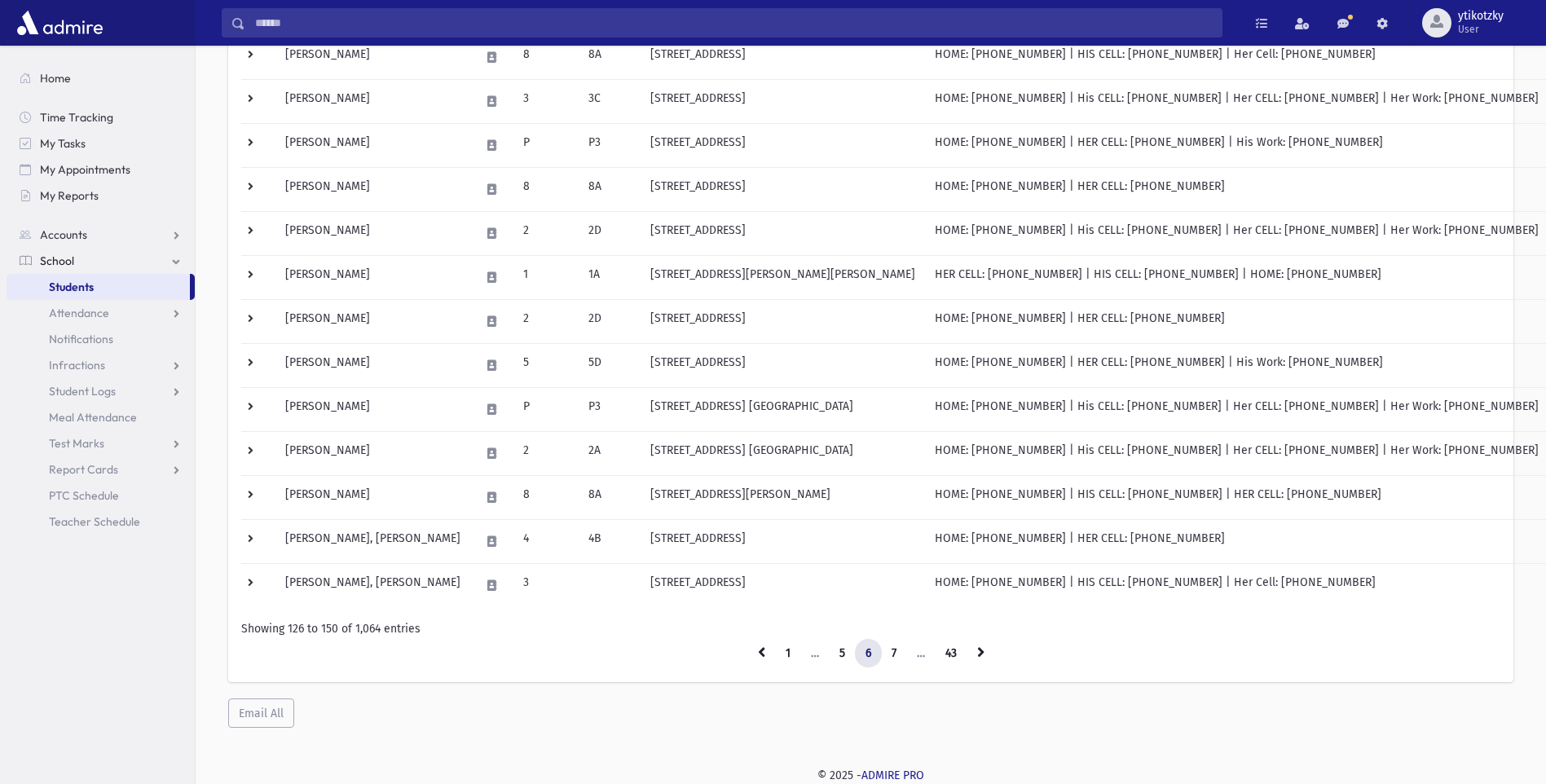
click at [977, 652] on link at bounding box center [981, 653] width 29 height 29
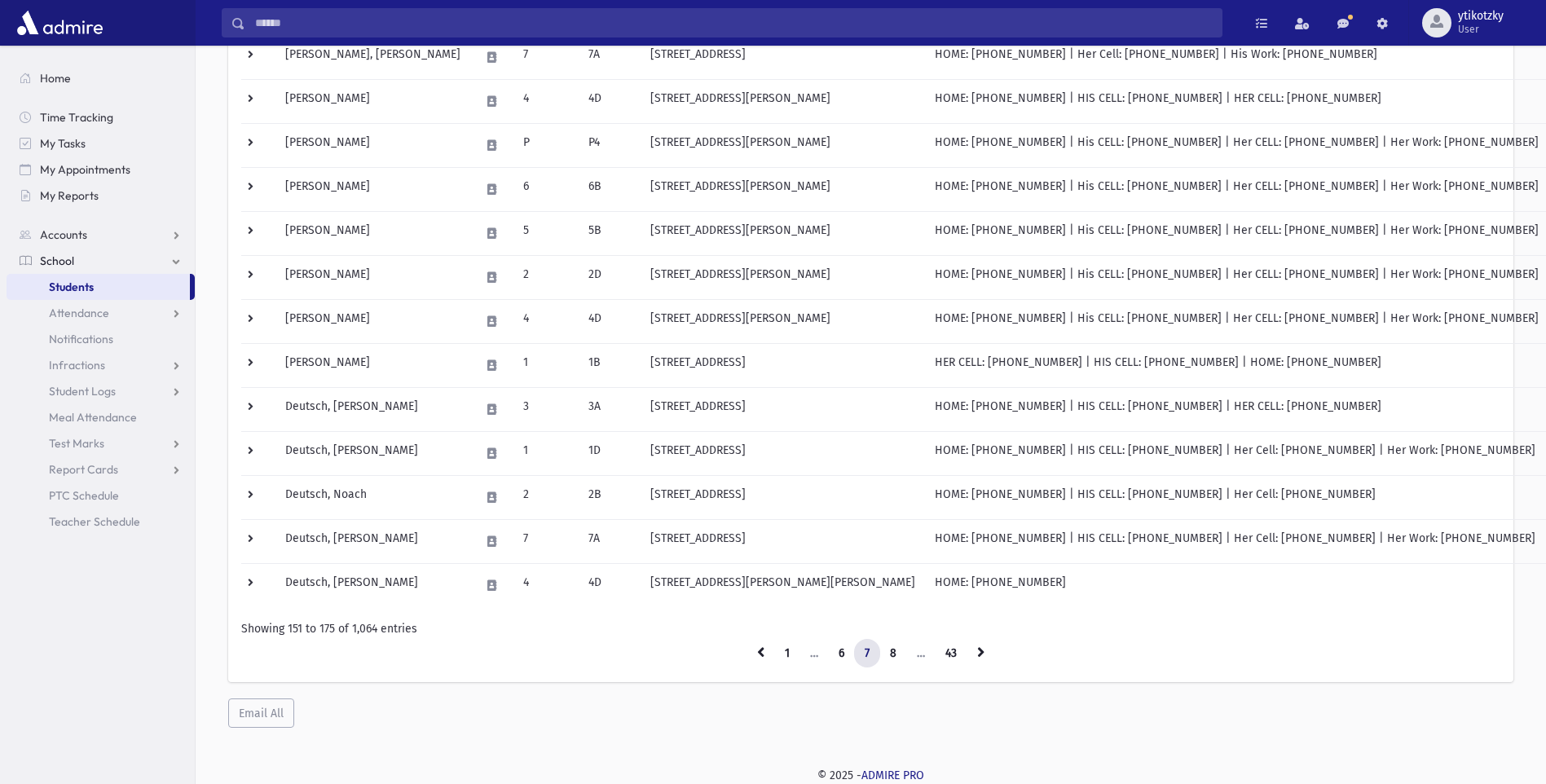
click at [977, 652] on link at bounding box center [981, 653] width 29 height 29
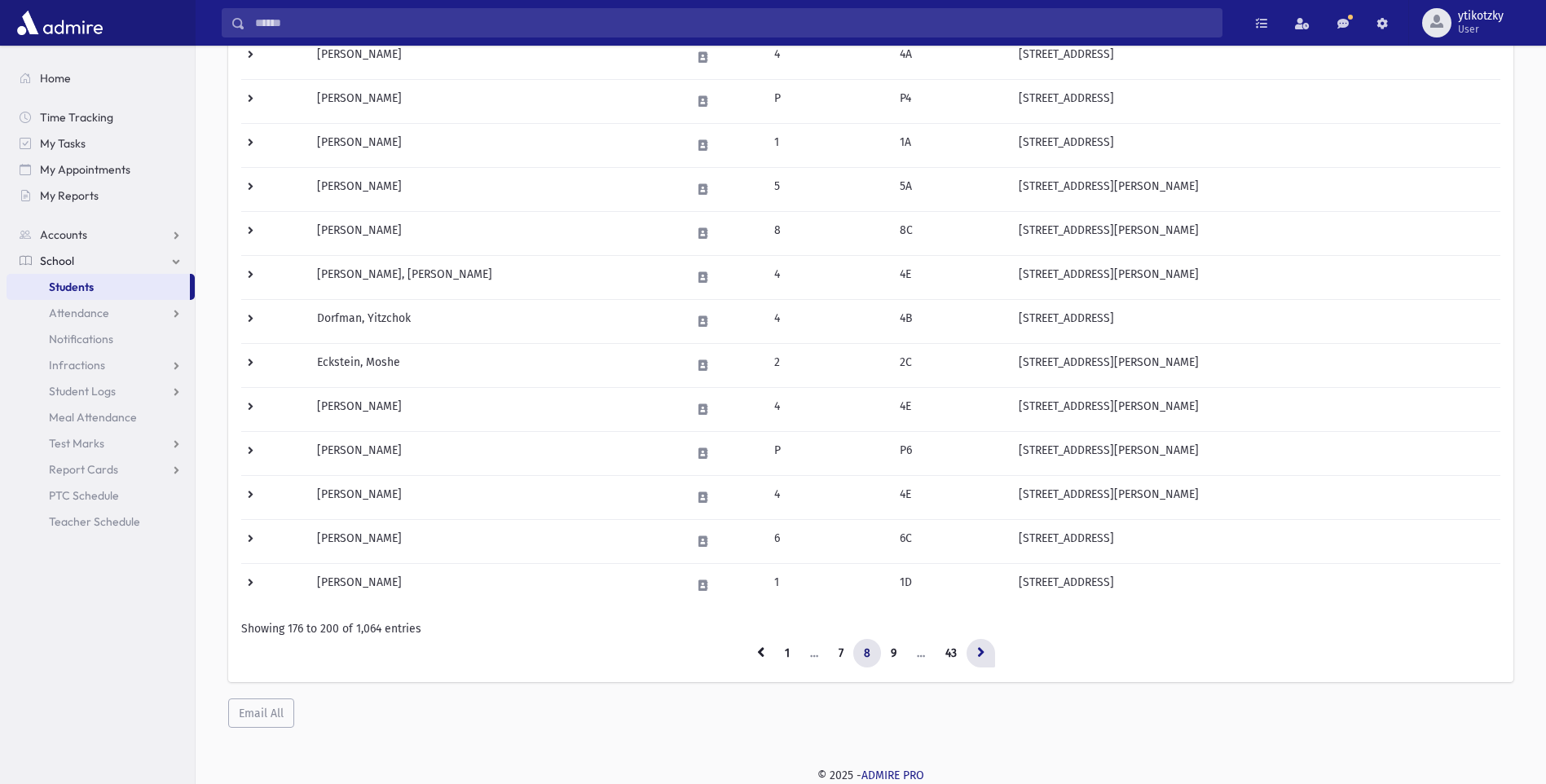
click at [979, 649] on icon at bounding box center [981, 651] width 7 height 11
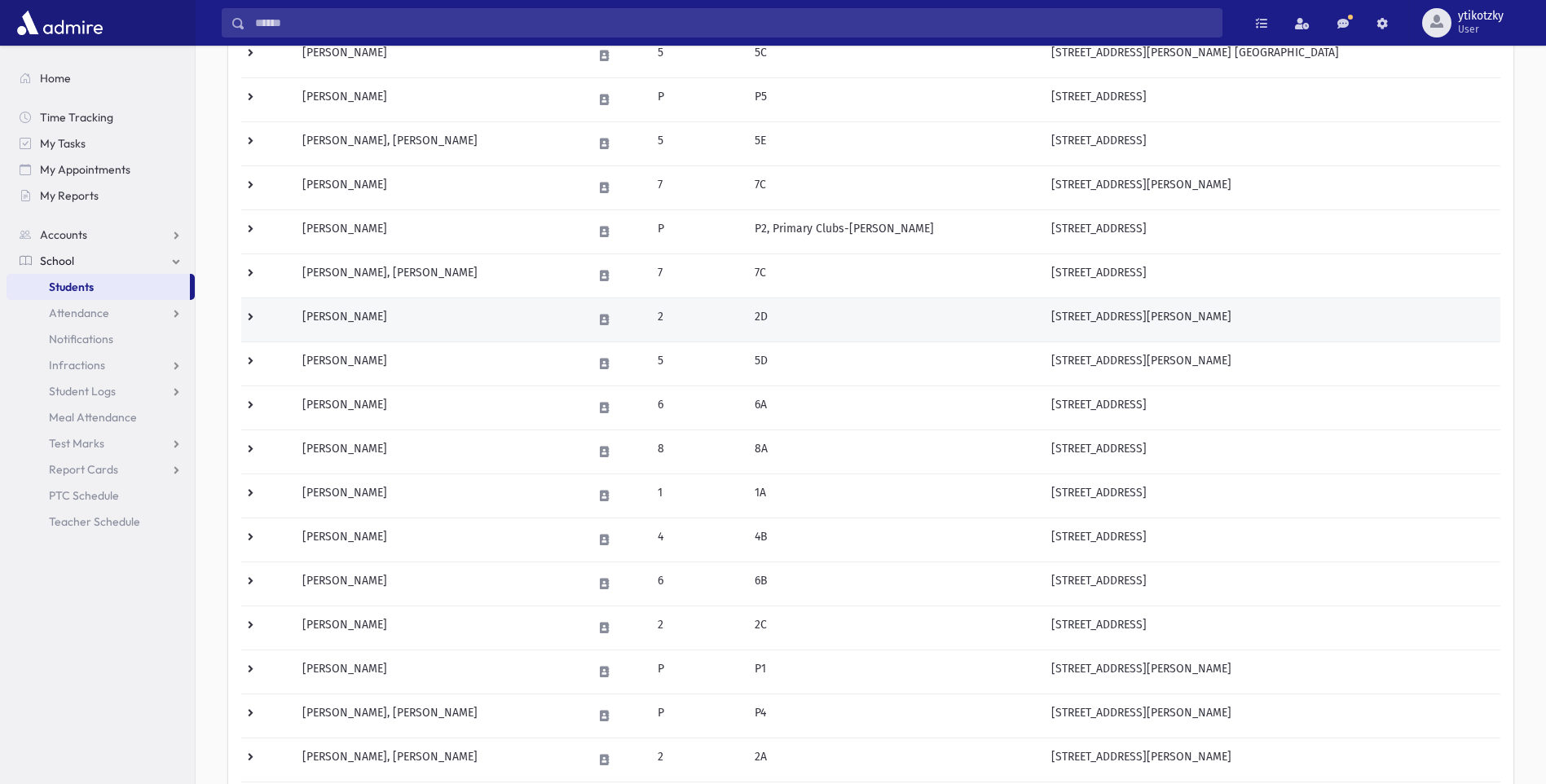
scroll to position [287, 0]
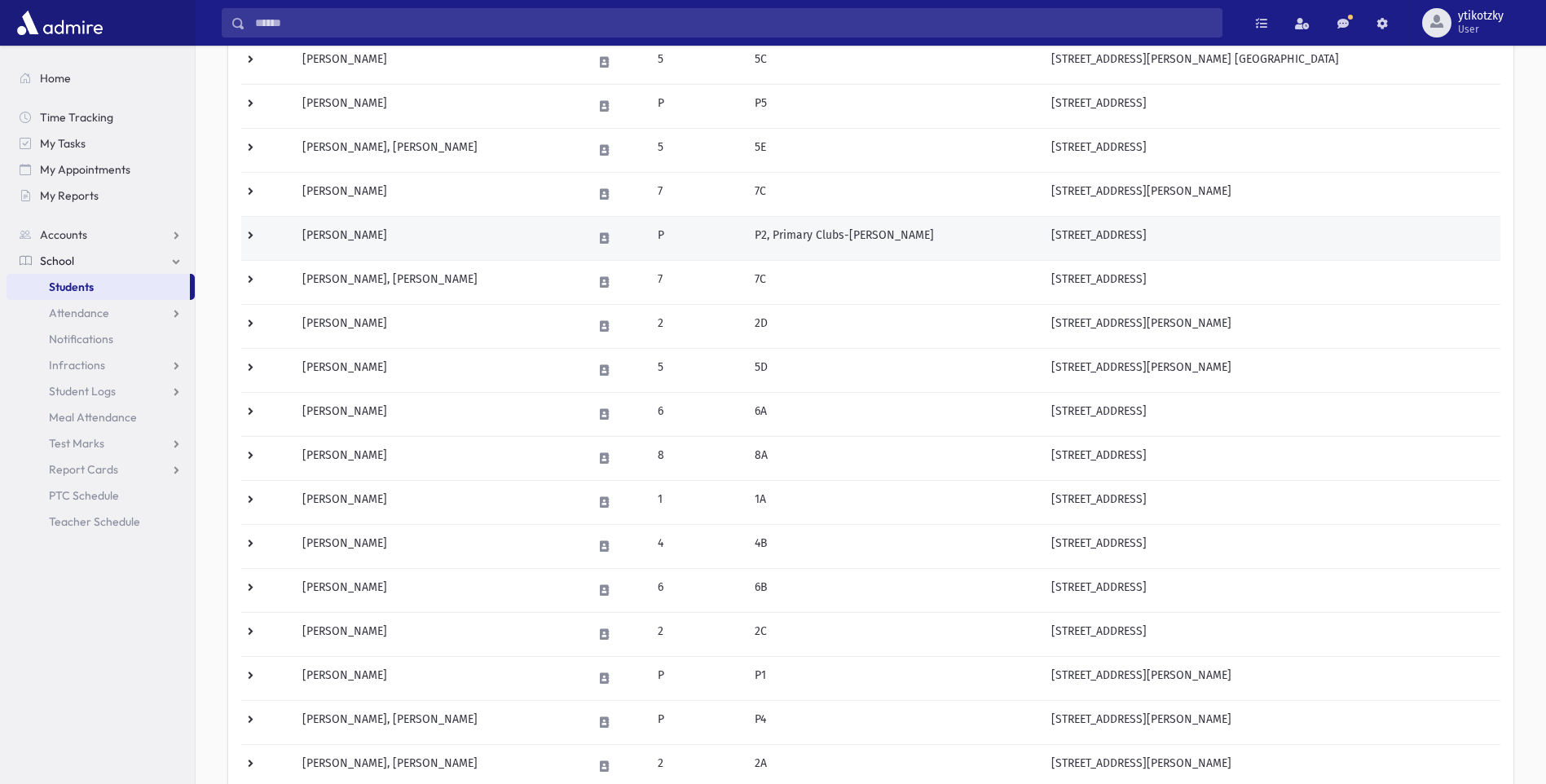
click at [1034, 223] on td "P2, Primary Clubs-[PERSON_NAME]" at bounding box center [893, 238] width 297 height 44
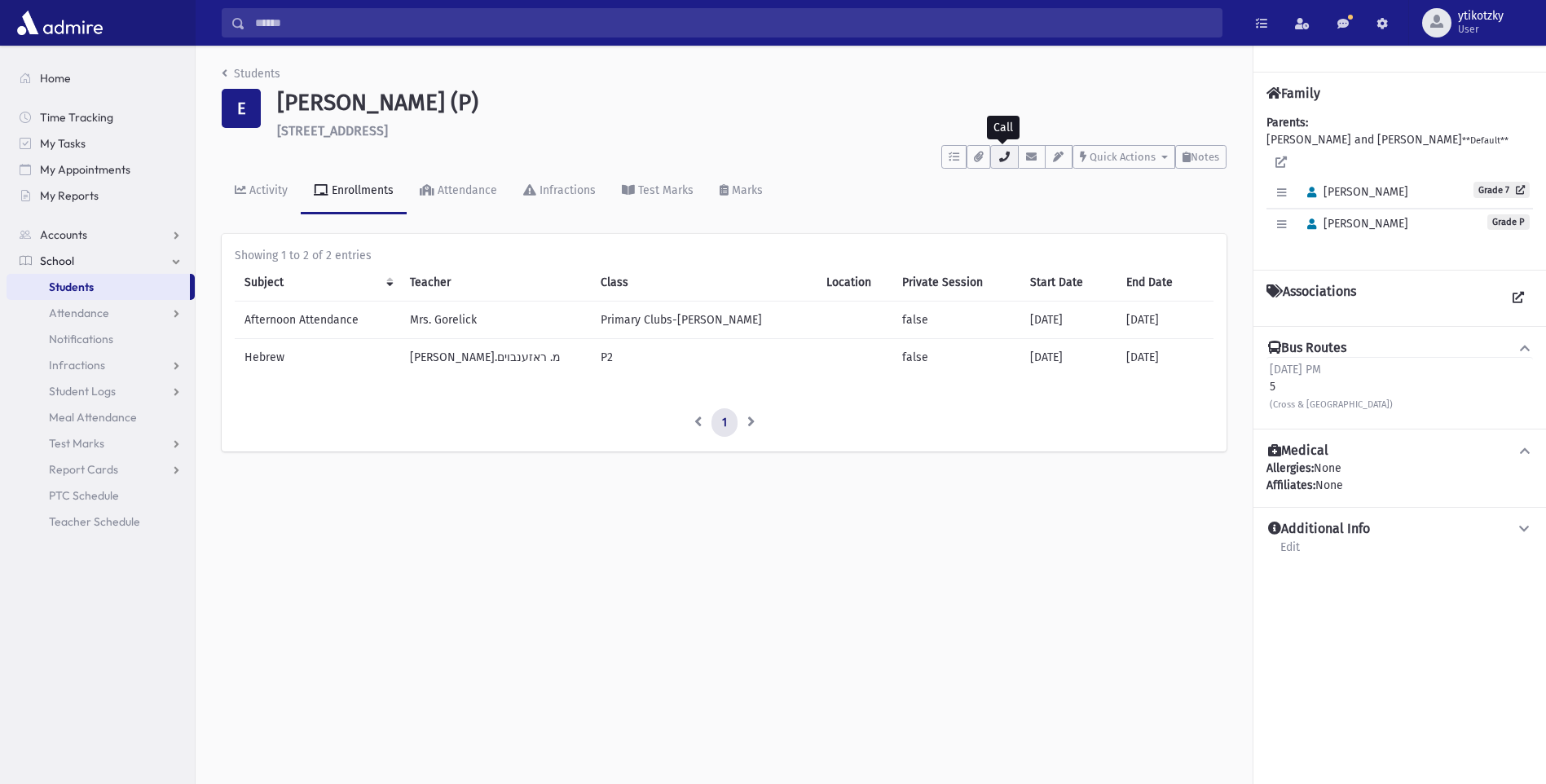
click at [997, 162] on button "button" at bounding box center [1004, 157] width 28 height 24
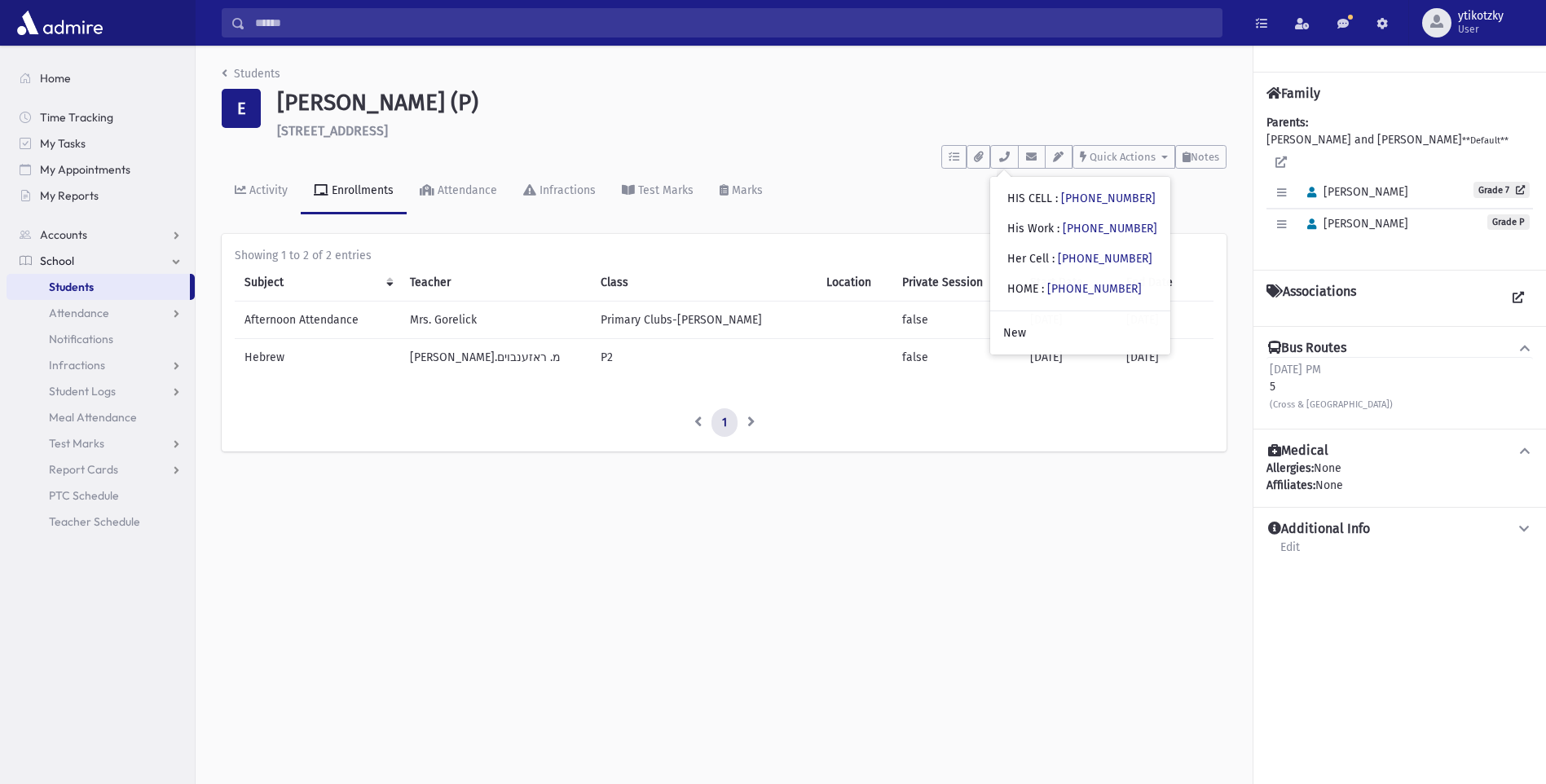
click at [681, 113] on h1 "Eidelman, Shlomo (P)" at bounding box center [752, 102] width 950 height 28
click at [51, 268] on link "School" at bounding box center [101, 261] width 188 height 26
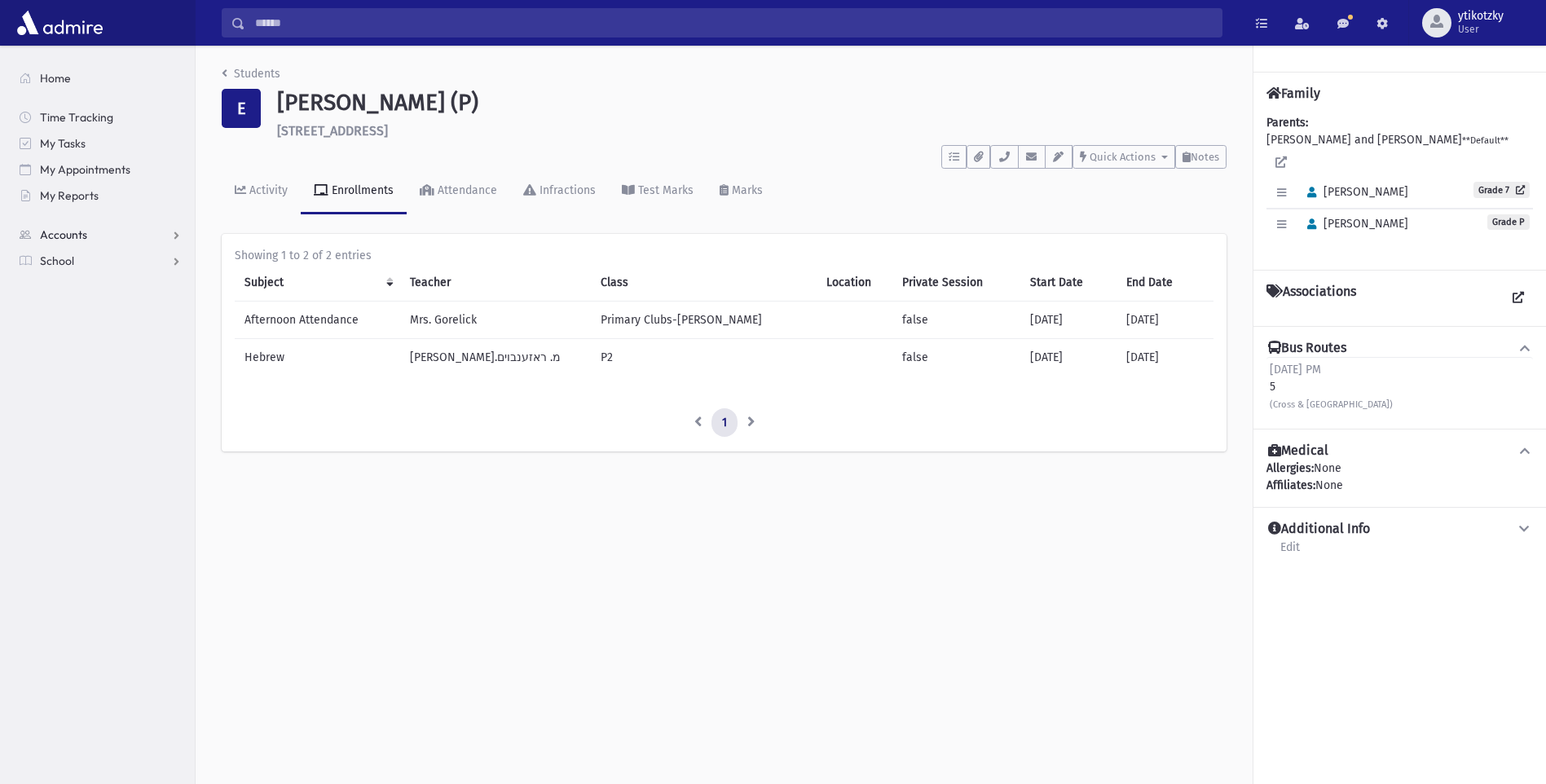
click at [75, 236] on span "Accounts" at bounding box center [63, 234] width 47 height 15
click at [41, 302] on link "School" at bounding box center [101, 312] width 188 height 26
click at [97, 303] on link "Attendance" at bounding box center [101, 312] width 188 height 26
click at [99, 294] on link "Students" at bounding box center [99, 287] width 183 height 26
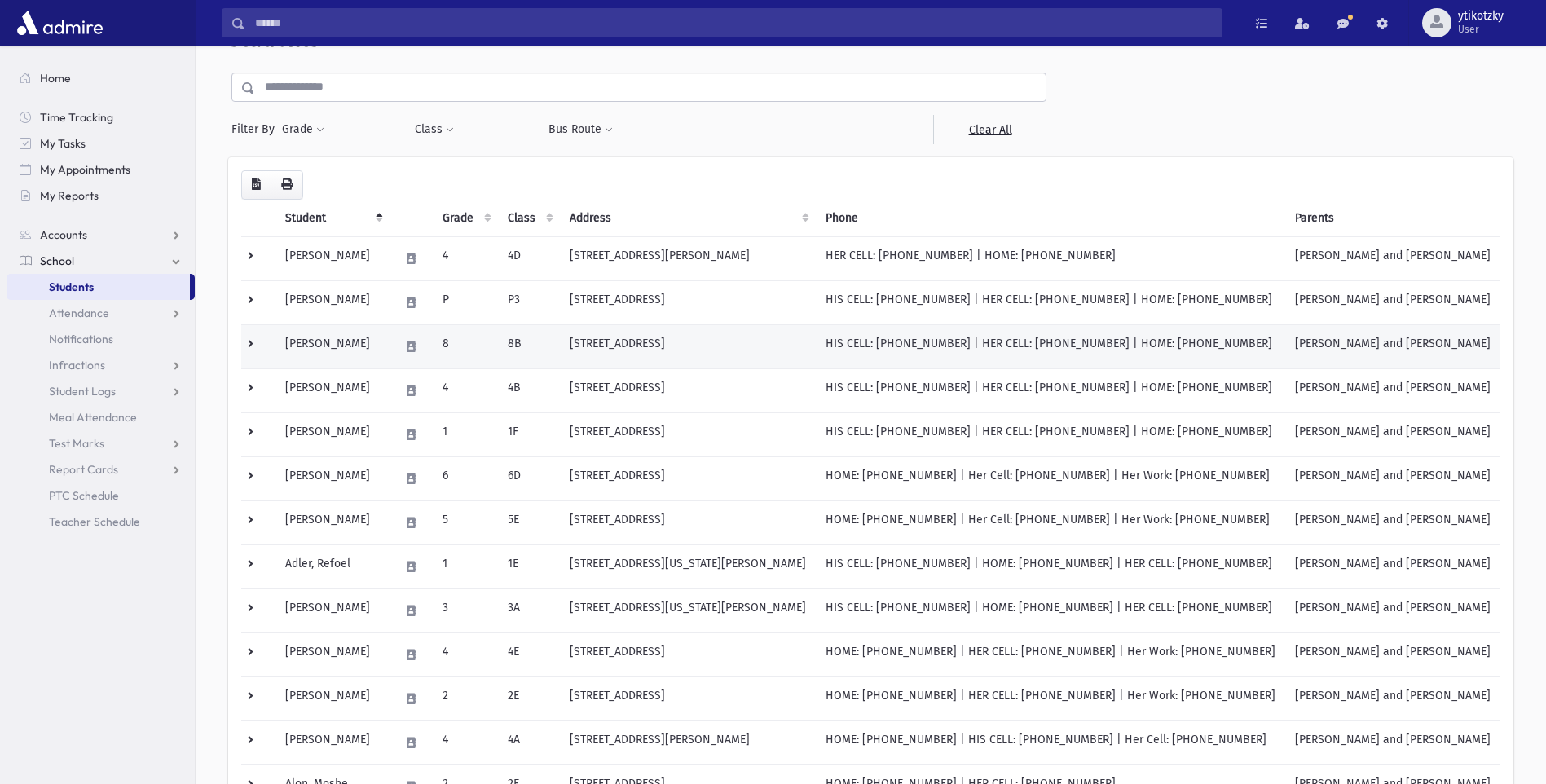
scroll to position [43, 0]
